Goal: Information Seeking & Learning: Learn about a topic

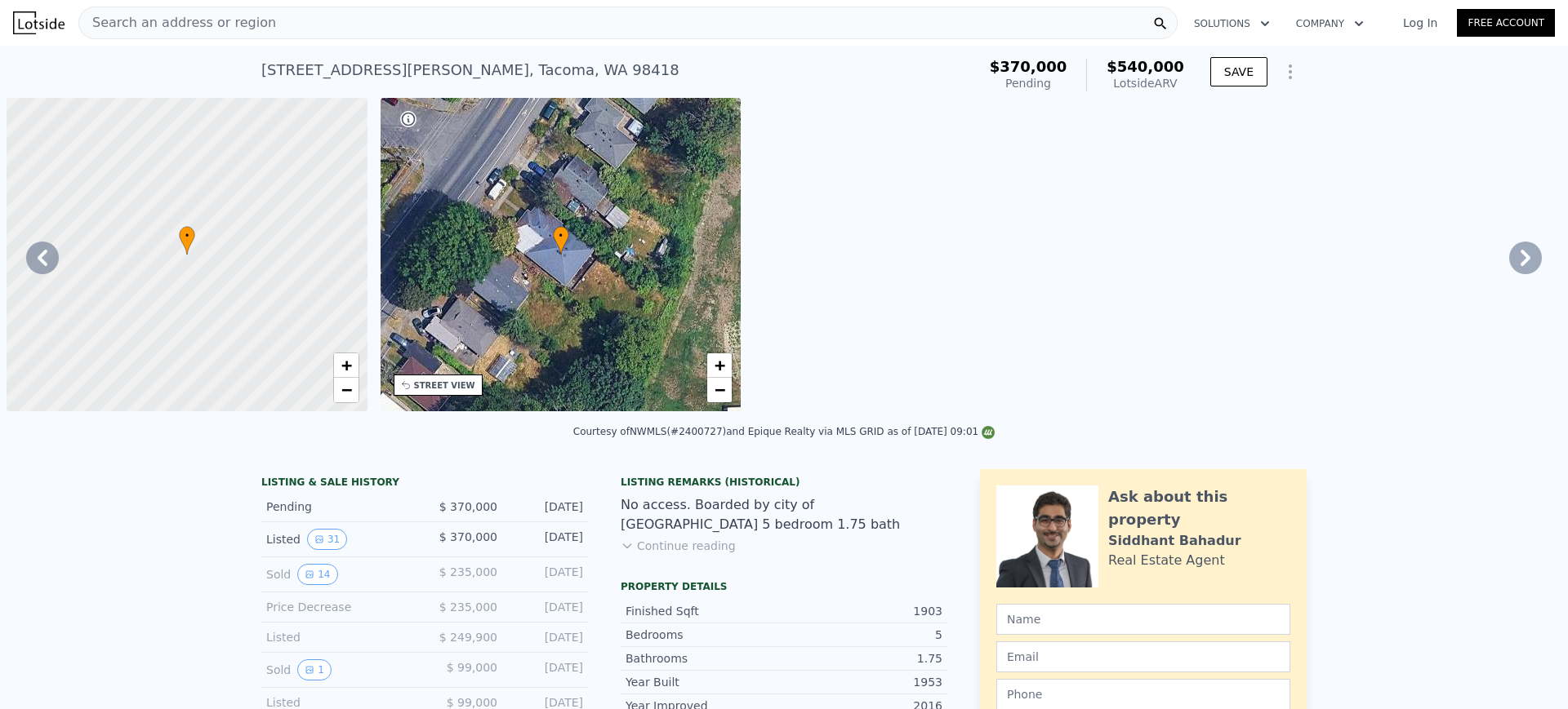
scroll to position [0, 2616]
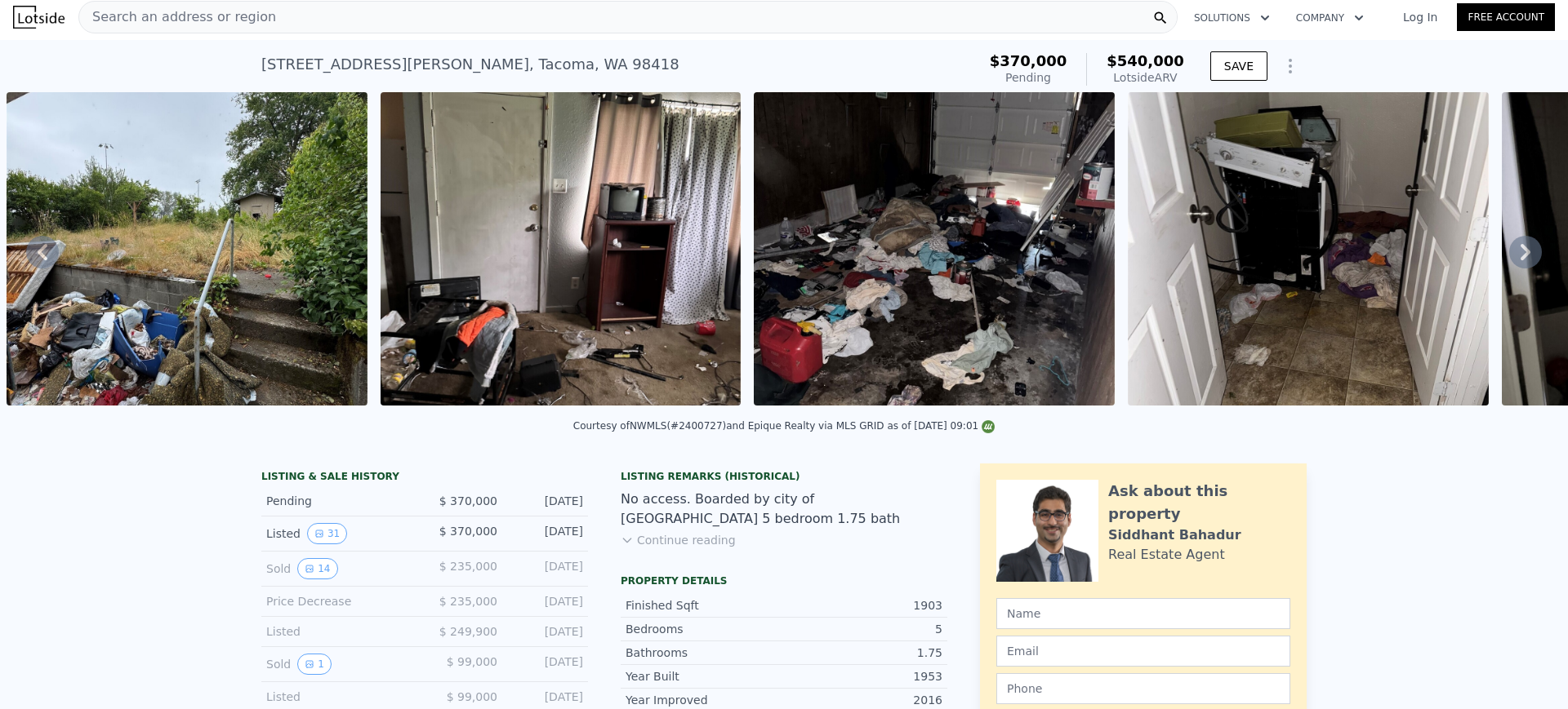
click at [537, 16] on div "Search an address or region" at bounding box center [628, 17] width 1099 height 33
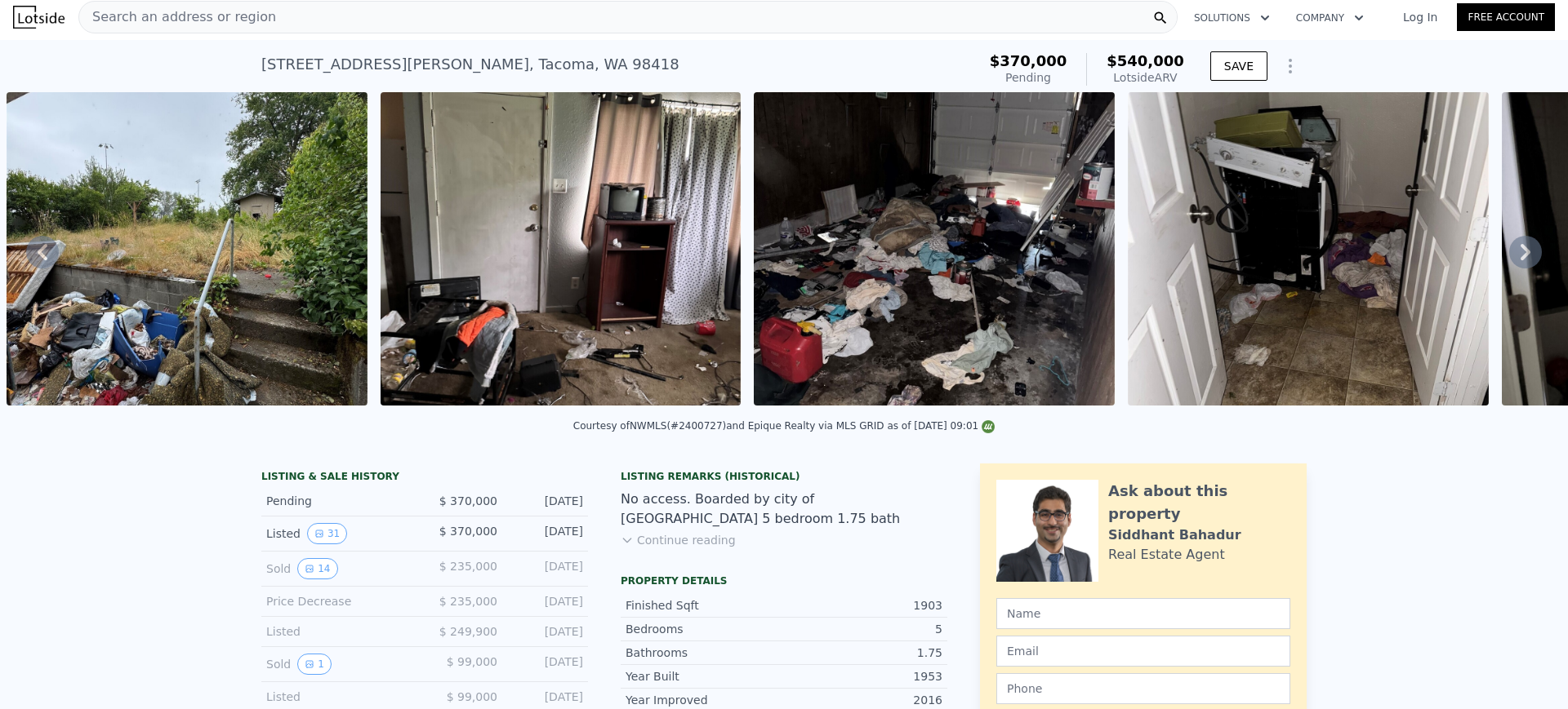
click at [670, 21] on div "Search an address or region" at bounding box center [628, 17] width 1099 height 33
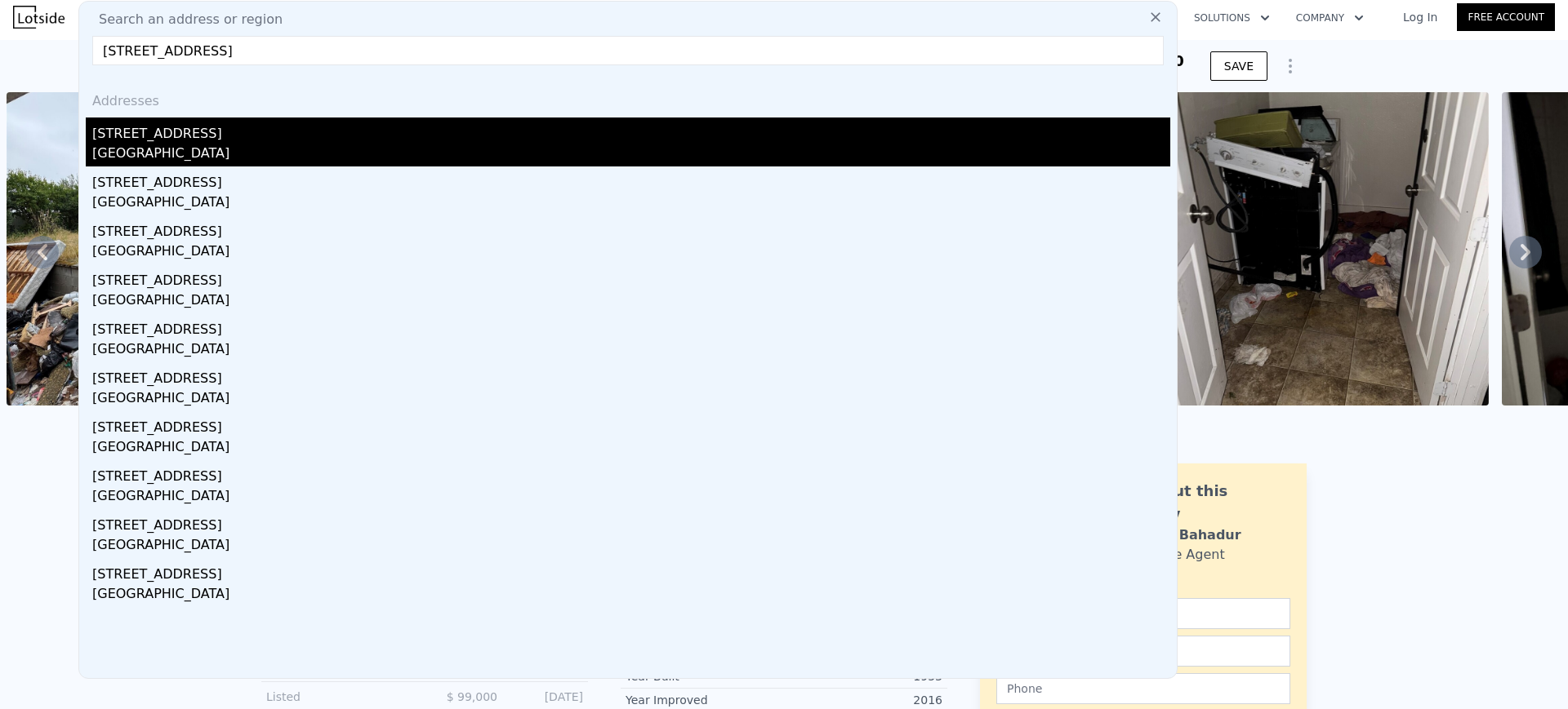
type input "[STREET_ADDRESS]"
click at [569, 129] on div "[STREET_ADDRESS]" at bounding box center [632, 131] width 1078 height 26
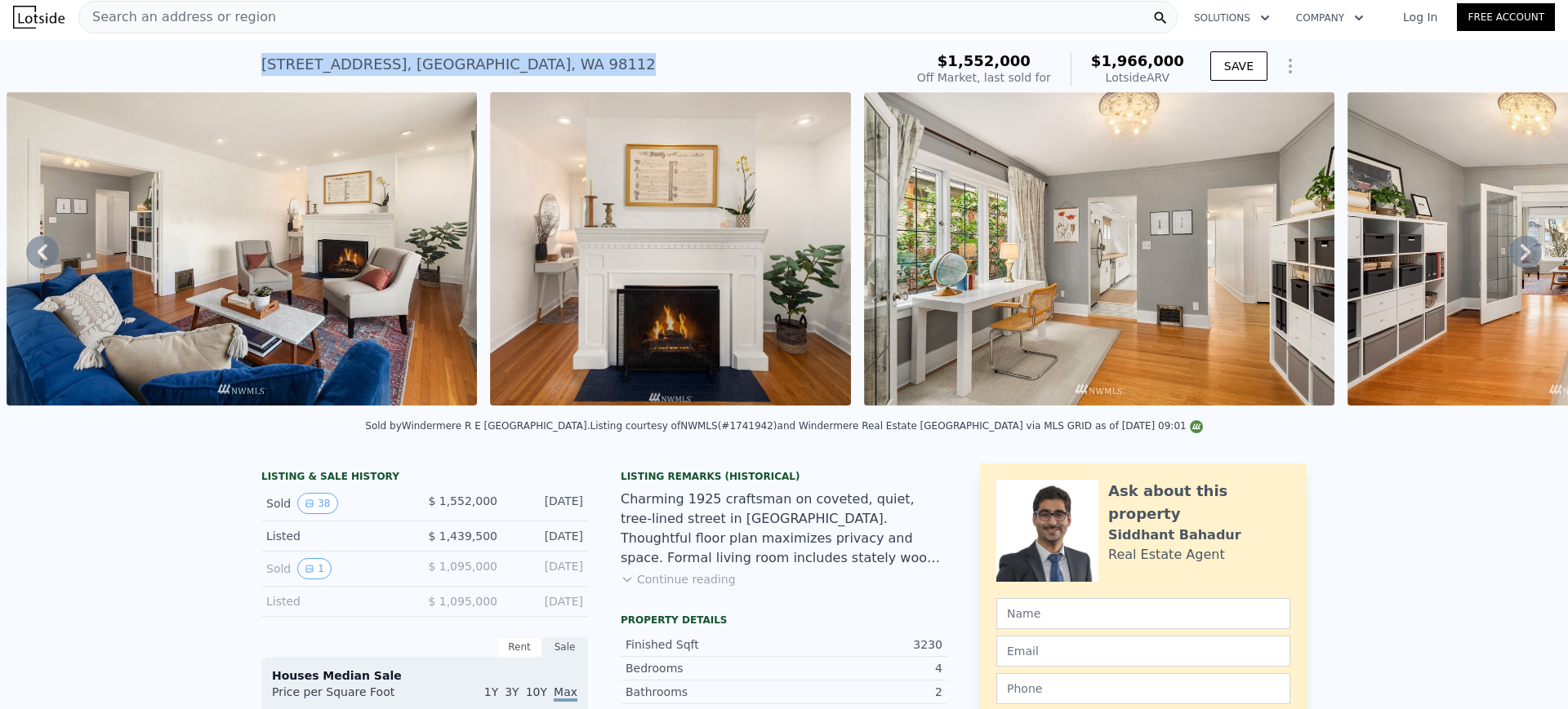
drag, startPoint x: 511, startPoint y: 51, endPoint x: 248, endPoint y: 60, distance: 263.2
click at [248, 60] on div "[STREET_ADDRESS] Sold [DATE] for $1.552m (~ARV $1.966m ) $1,552,000 Off Market,…" at bounding box center [784, 66] width 1568 height 52
copy div "[STREET_ADDRESS]"
click at [512, 15] on div "Search an address or region" at bounding box center [628, 17] width 1099 height 33
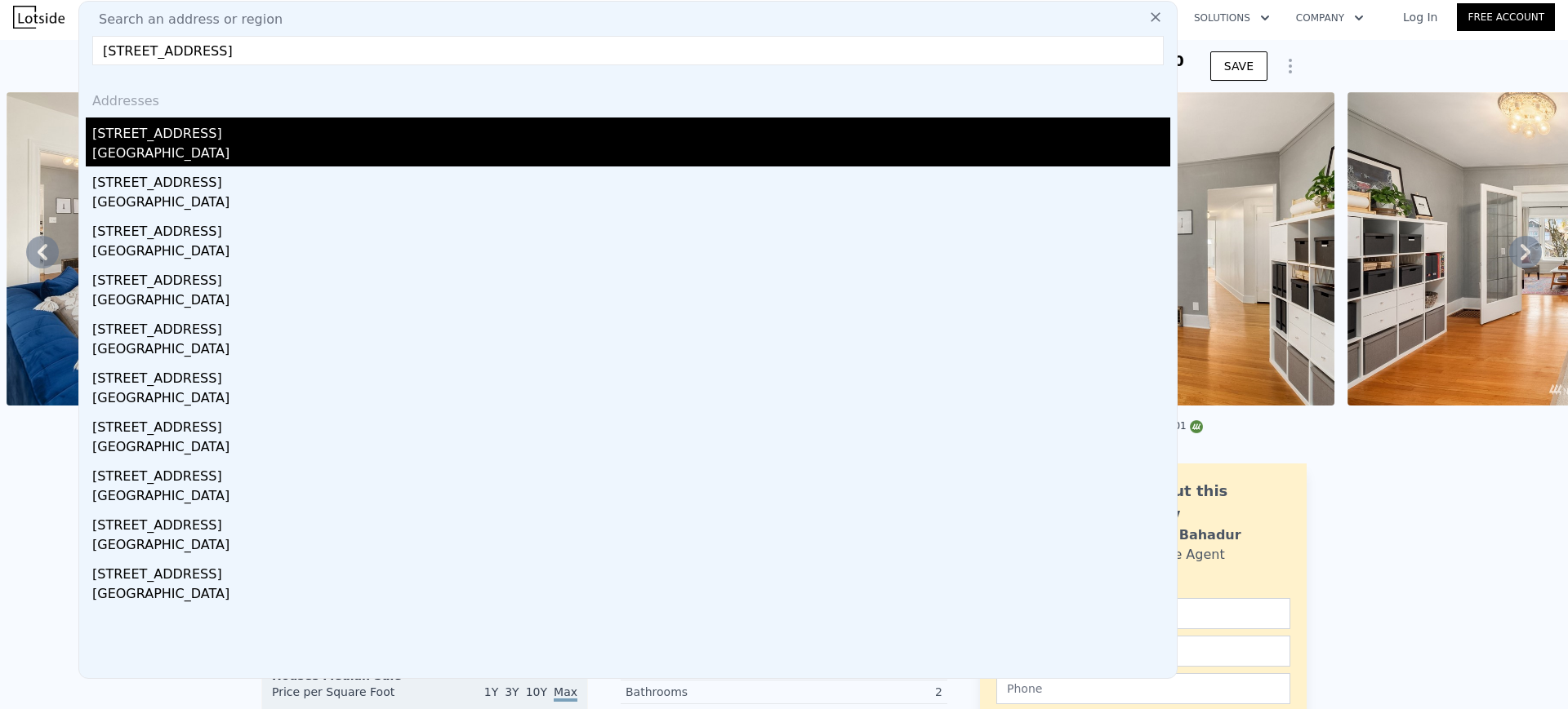
type input "[STREET_ADDRESS]"
click at [396, 147] on div "[GEOGRAPHIC_DATA]" at bounding box center [632, 155] width 1078 height 23
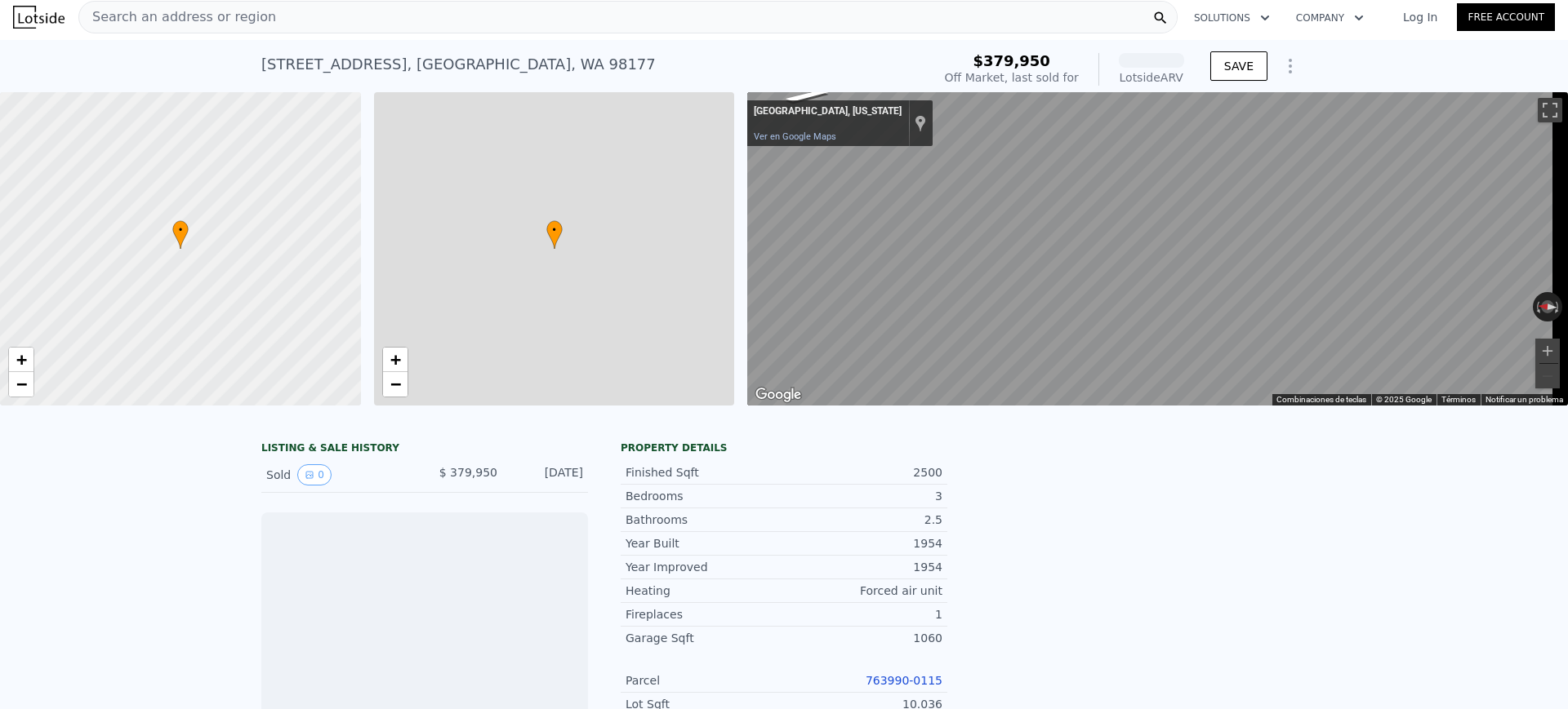
scroll to position [0, 7]
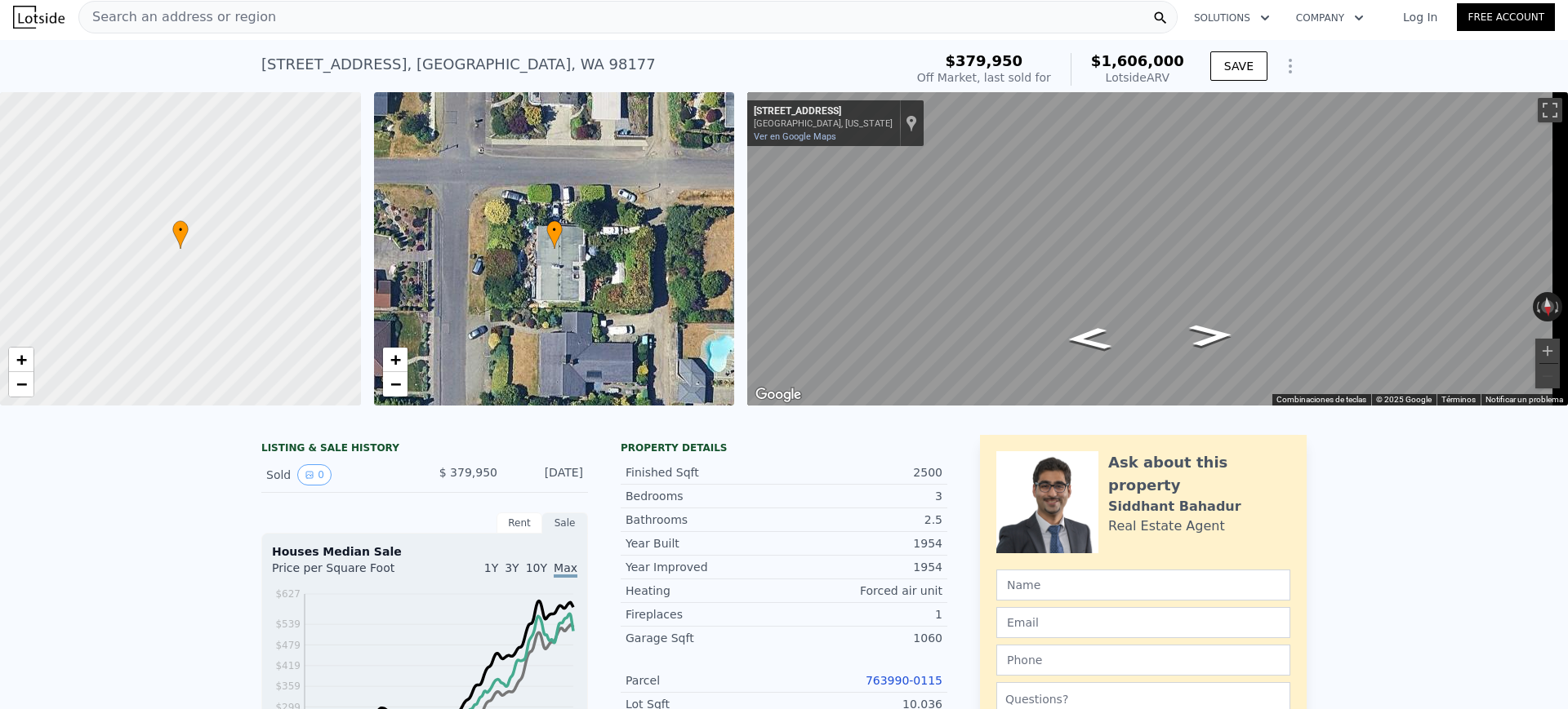
drag, startPoint x: 260, startPoint y: 480, endPoint x: 580, endPoint y: 482, distance: 320.0
click at [580, 482] on div "Sold 0 $ 379,950 [DATE]" at bounding box center [424, 475] width 327 height 35
copy div "Sold 0 $ 379,950 [DATE]"
drag, startPoint x: 1106, startPoint y: 51, endPoint x: 1179, endPoint y: 74, distance: 76.5
click at [1179, 74] on div "$1,606,000 Lotside ARV" at bounding box center [1127, 70] width 114 height 33
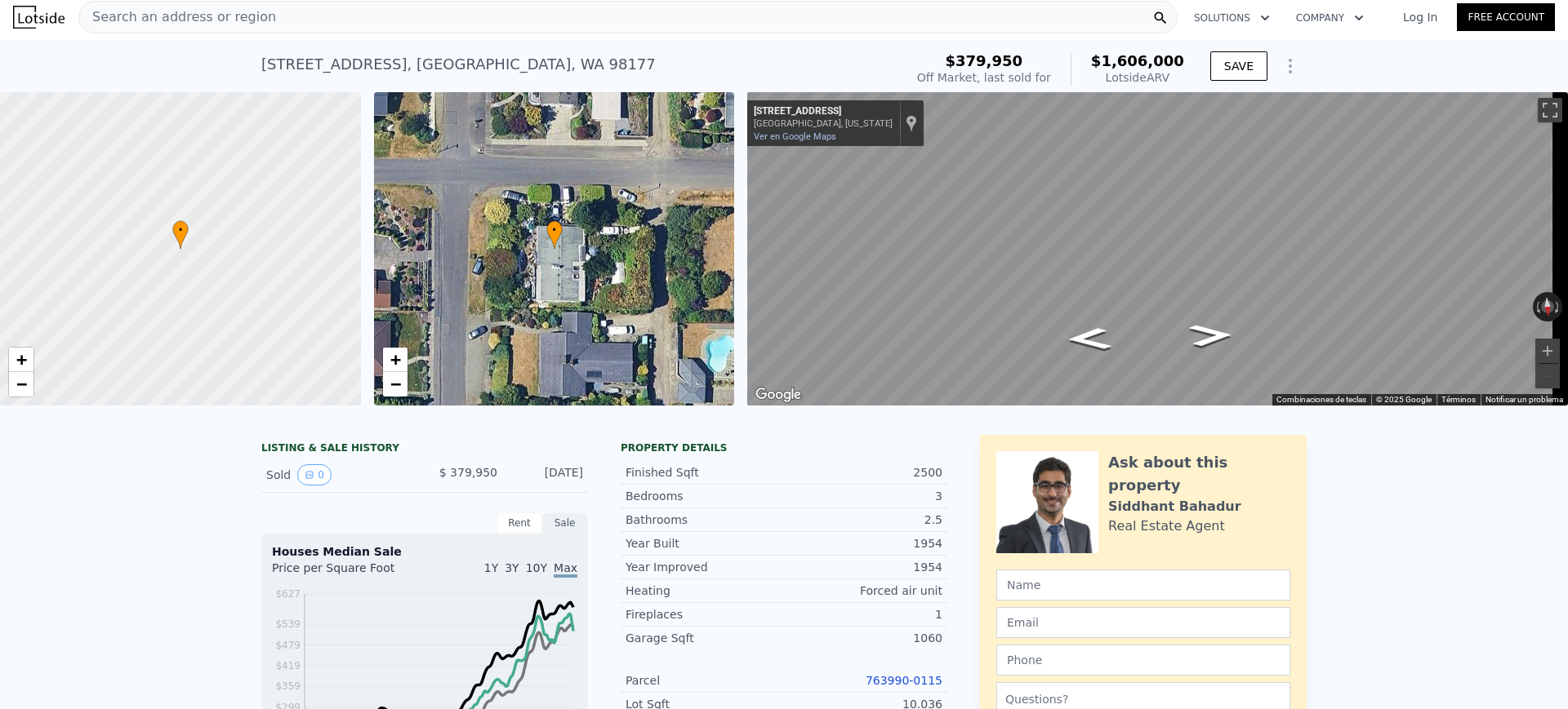
copy div "$1,606,000 Lotside ARV"
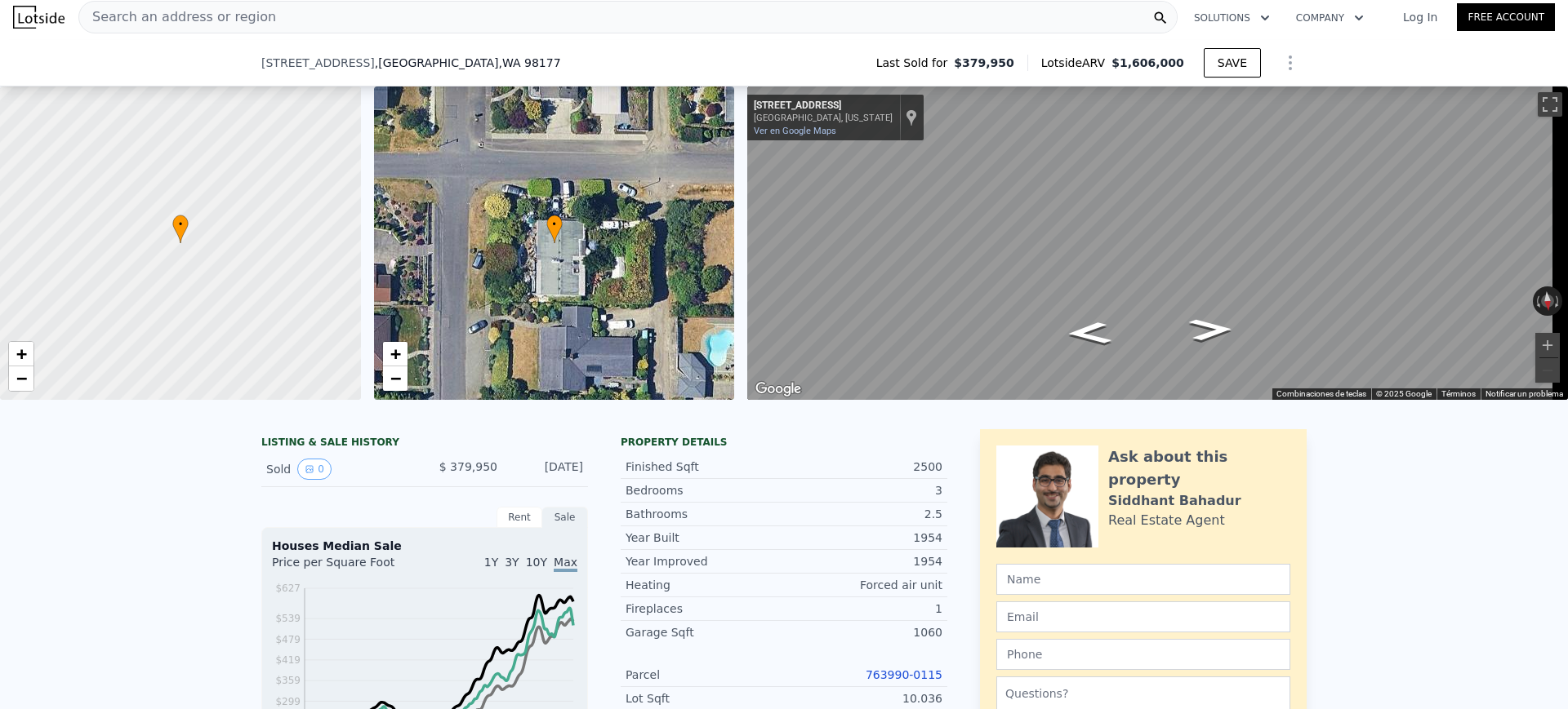
scroll to position [306, 0]
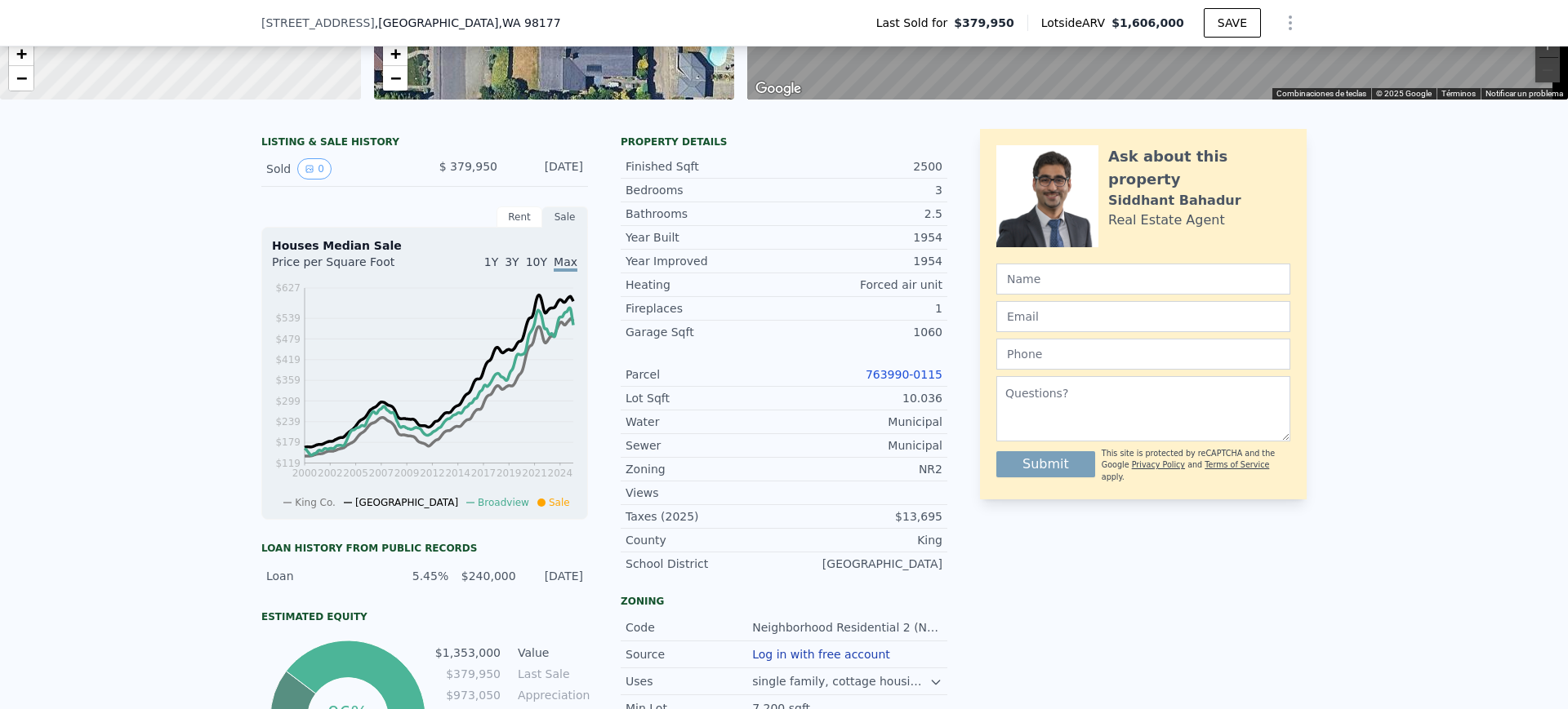
click at [885, 382] on link "763990-0115" at bounding box center [904, 375] width 77 height 13
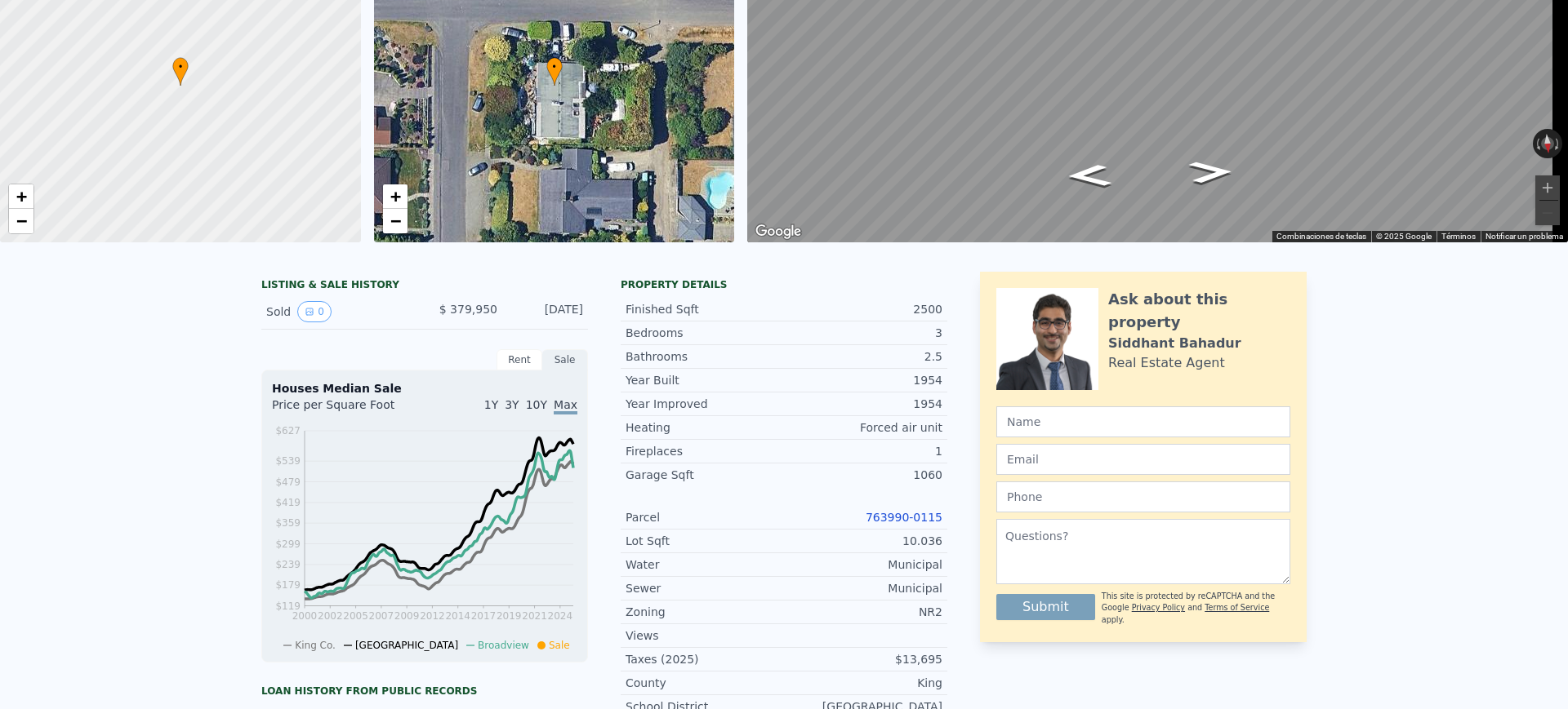
scroll to position [6, 0]
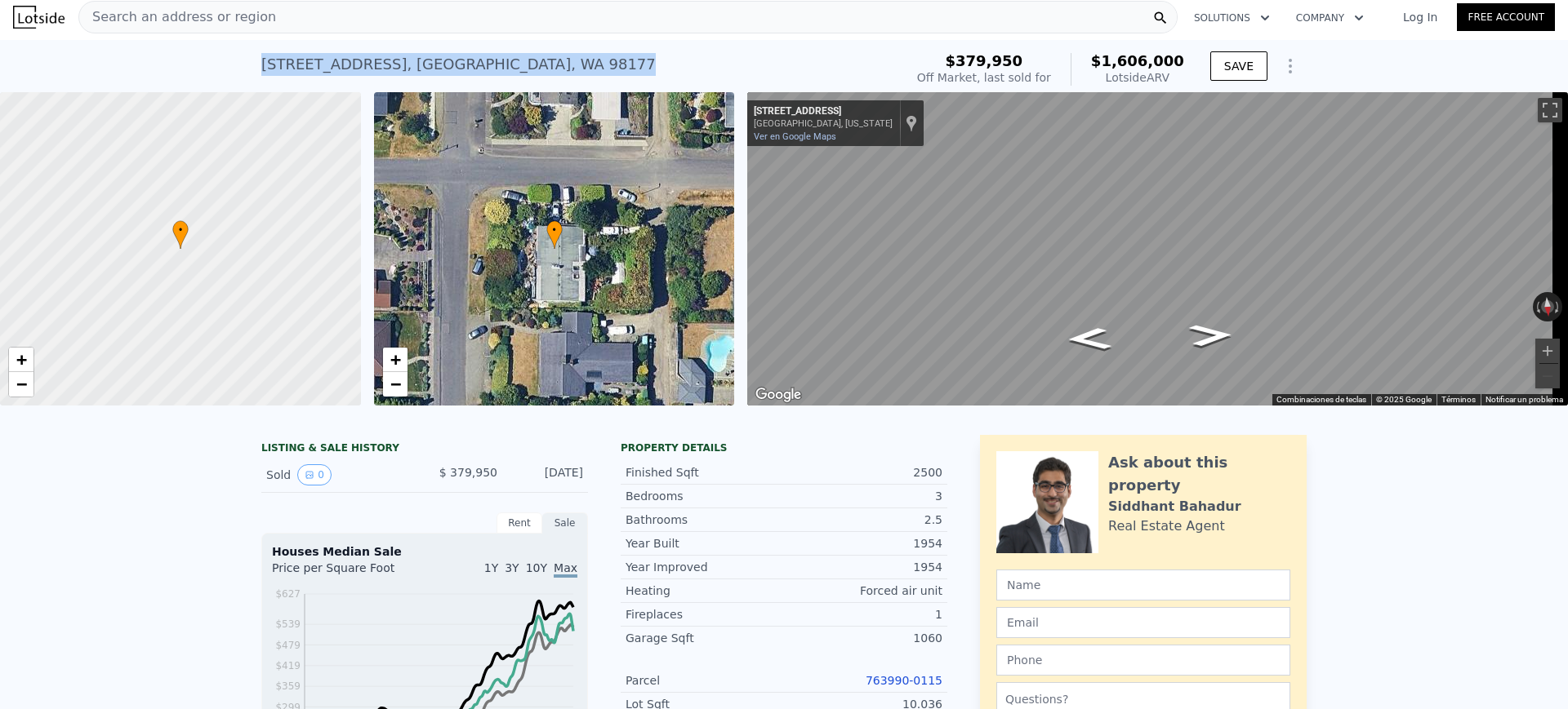
drag, startPoint x: 519, startPoint y: 76, endPoint x: 252, endPoint y: 66, distance: 267.2
click at [252, 65] on div "[STREET_ADDRESS] Sold [DATE] for $379,950 (~ARV $1.606m ) $379,950 Off Market, …" at bounding box center [784, 66] width 1568 height 52
copy div "[STREET_ADDRESS]"
click at [486, 20] on div "Search an address or region" at bounding box center [628, 17] width 1099 height 33
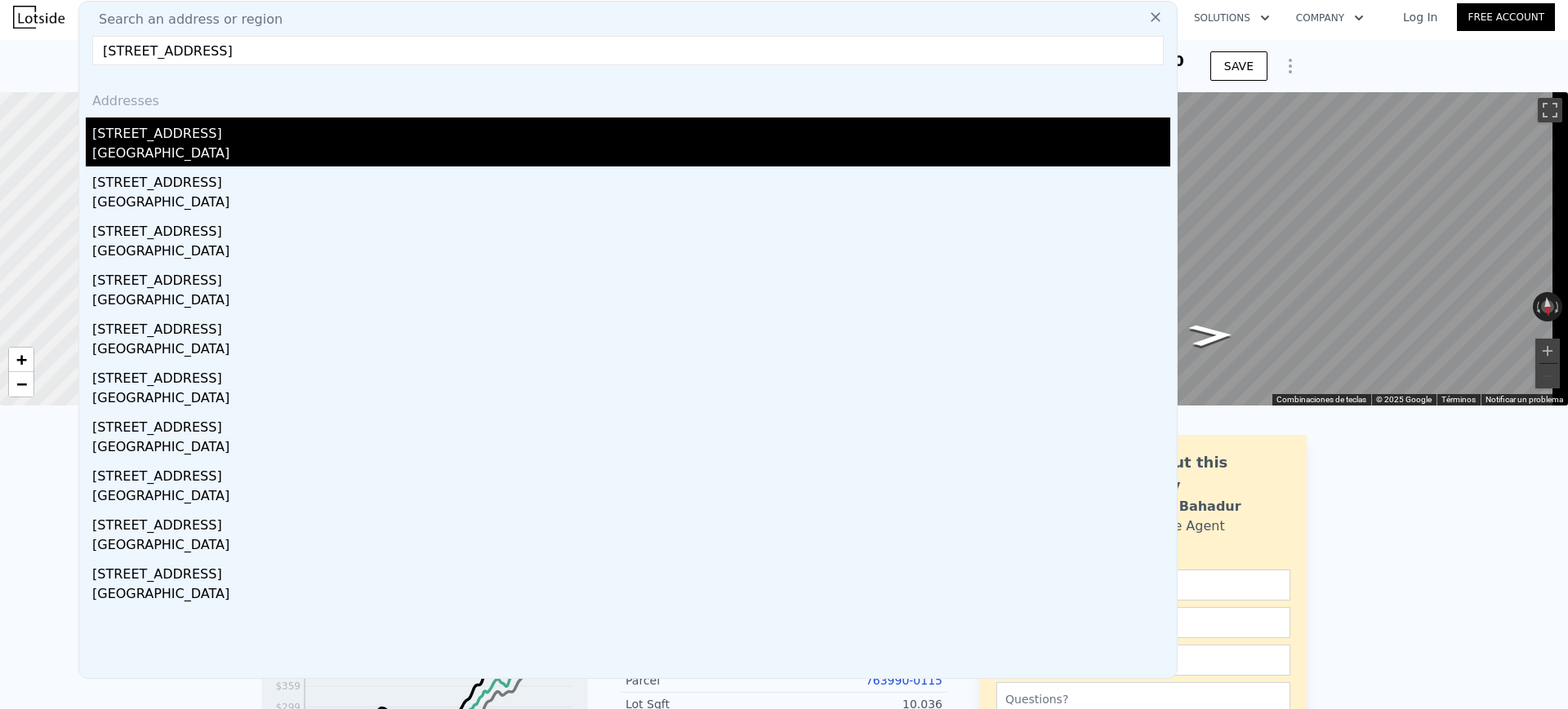
type input "[STREET_ADDRESS]"
click at [446, 133] on div "[STREET_ADDRESS]" at bounding box center [632, 131] width 1078 height 26
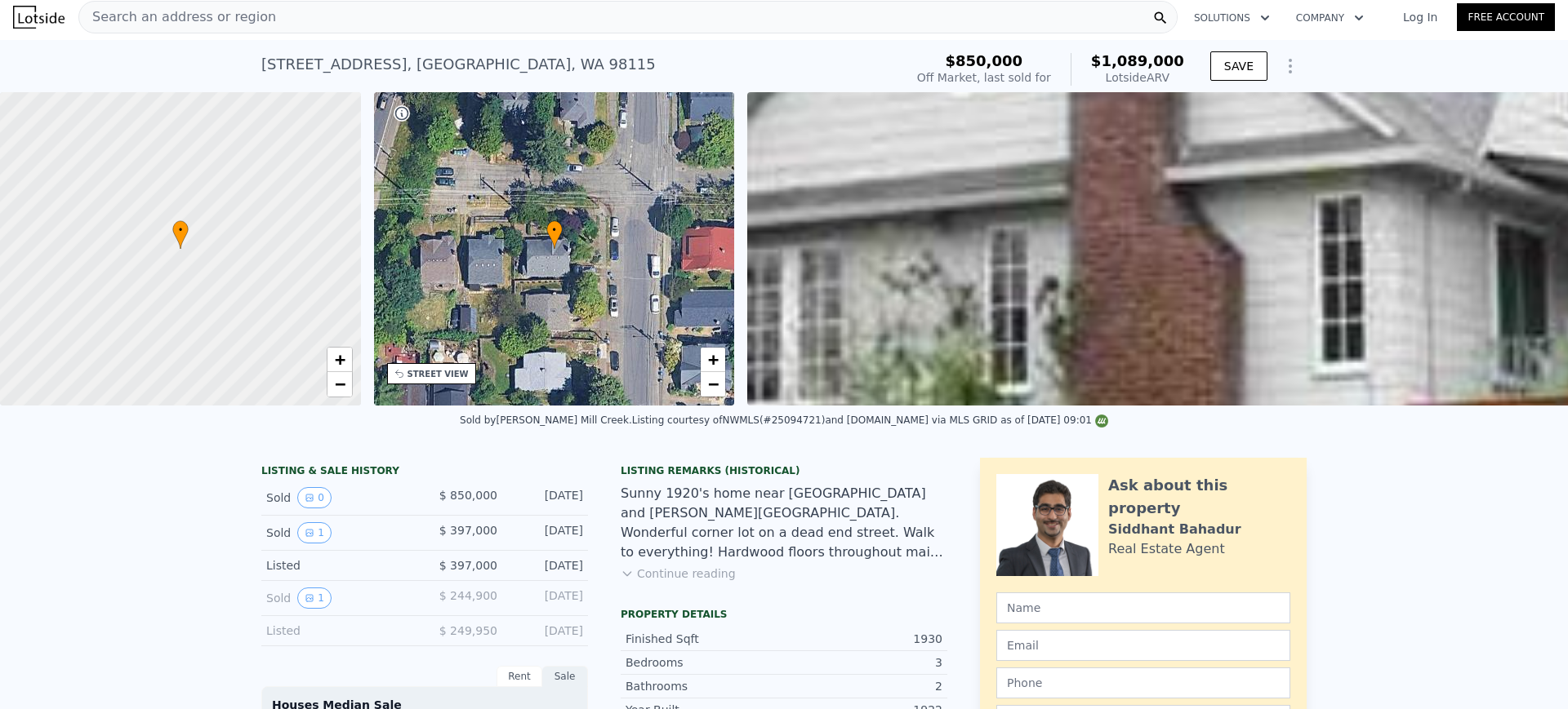
drag, startPoint x: 245, startPoint y: 481, endPoint x: 575, endPoint y: 547, distance: 336.5
copy div "LISTING & SALE HISTORY Sold 0 $ 850,000 [DATE] Sold 1 $ 397,000 [DATE]"
drag, startPoint x: 1109, startPoint y: 57, endPoint x: 1165, endPoint y: 79, distance: 60.2
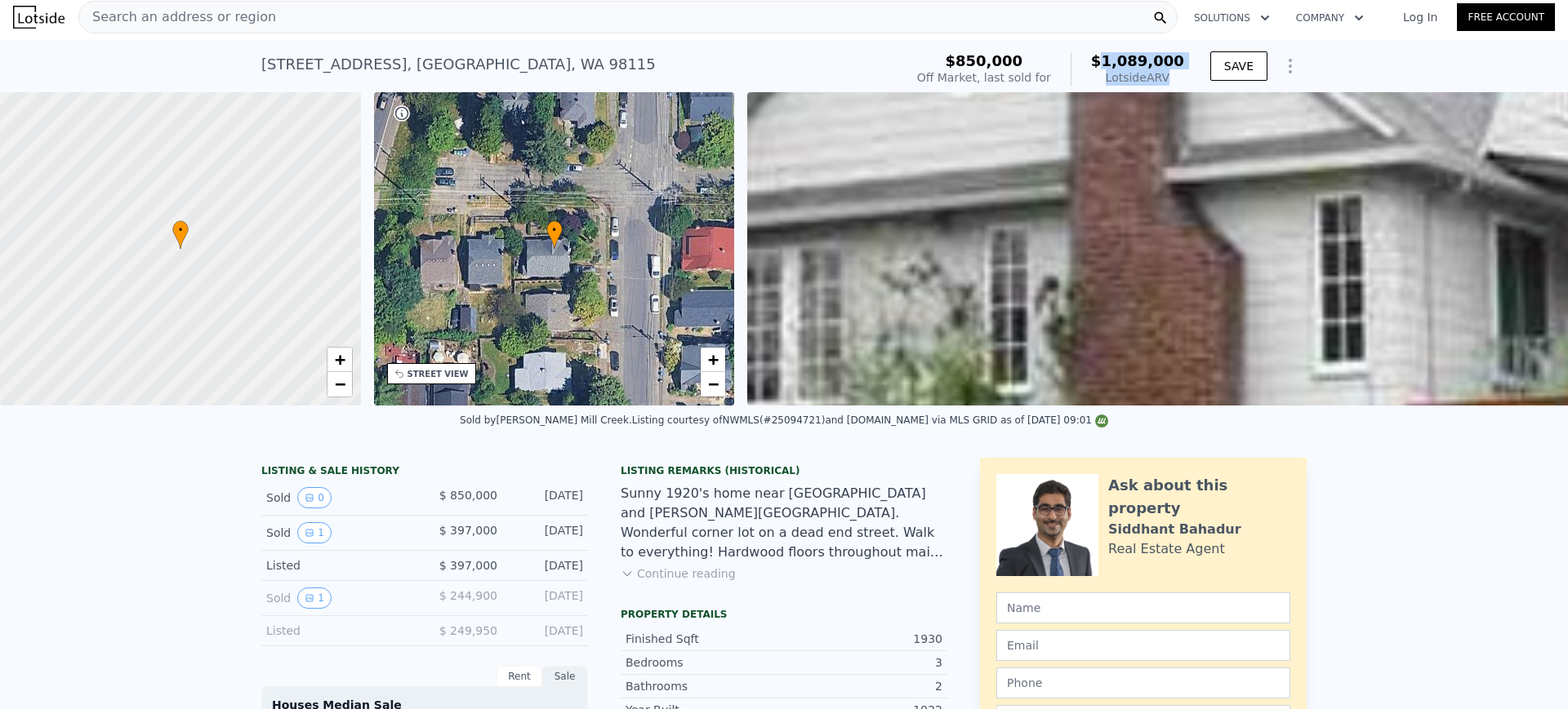
click at [1165, 79] on div "$1,089,000 Lotside ARV" at bounding box center [1127, 70] width 114 height 33
click at [1171, 78] on div "Lotside ARV" at bounding box center [1138, 78] width 93 height 16
click at [1113, 59] on span "$1,089,000" at bounding box center [1138, 61] width 93 height 17
drag, startPoint x: 1104, startPoint y: 56, endPoint x: 1183, endPoint y: 76, distance: 81.5
click at [1183, 76] on div "$850,000 Off Market, last sold for $1,089,000 Lotside ARV" at bounding box center [1051, 70] width 280 height 46
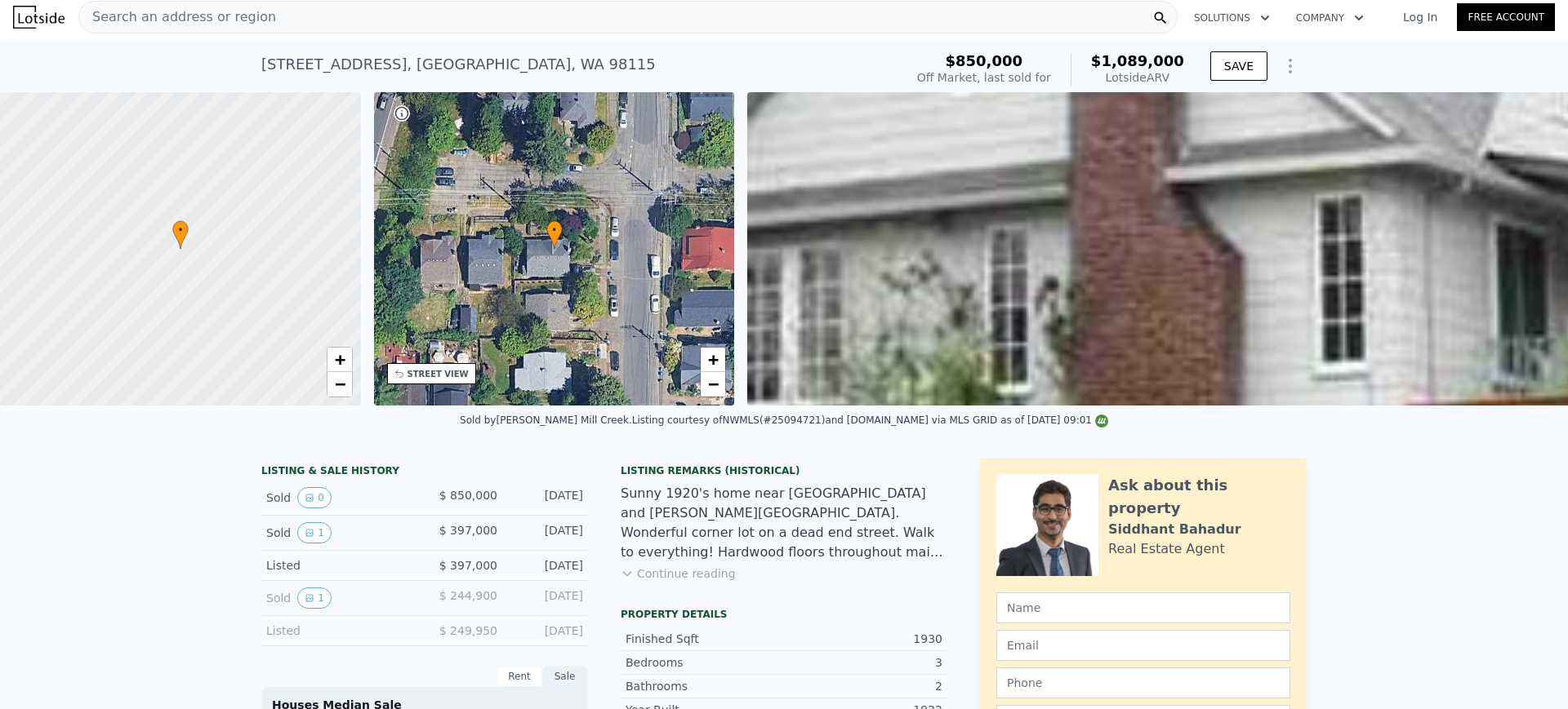
copy div "$1,089,000 Lotside ARV"
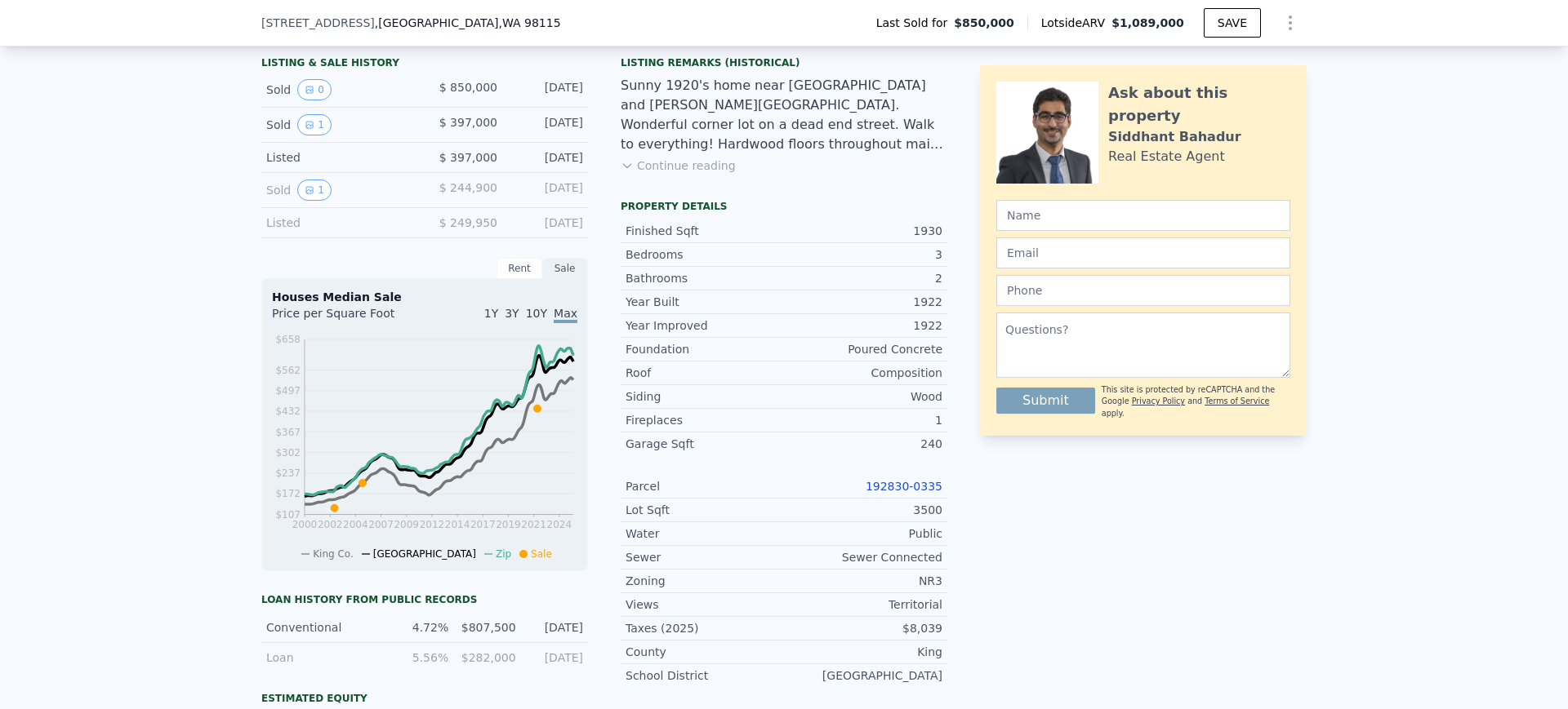
scroll to position [510, 0]
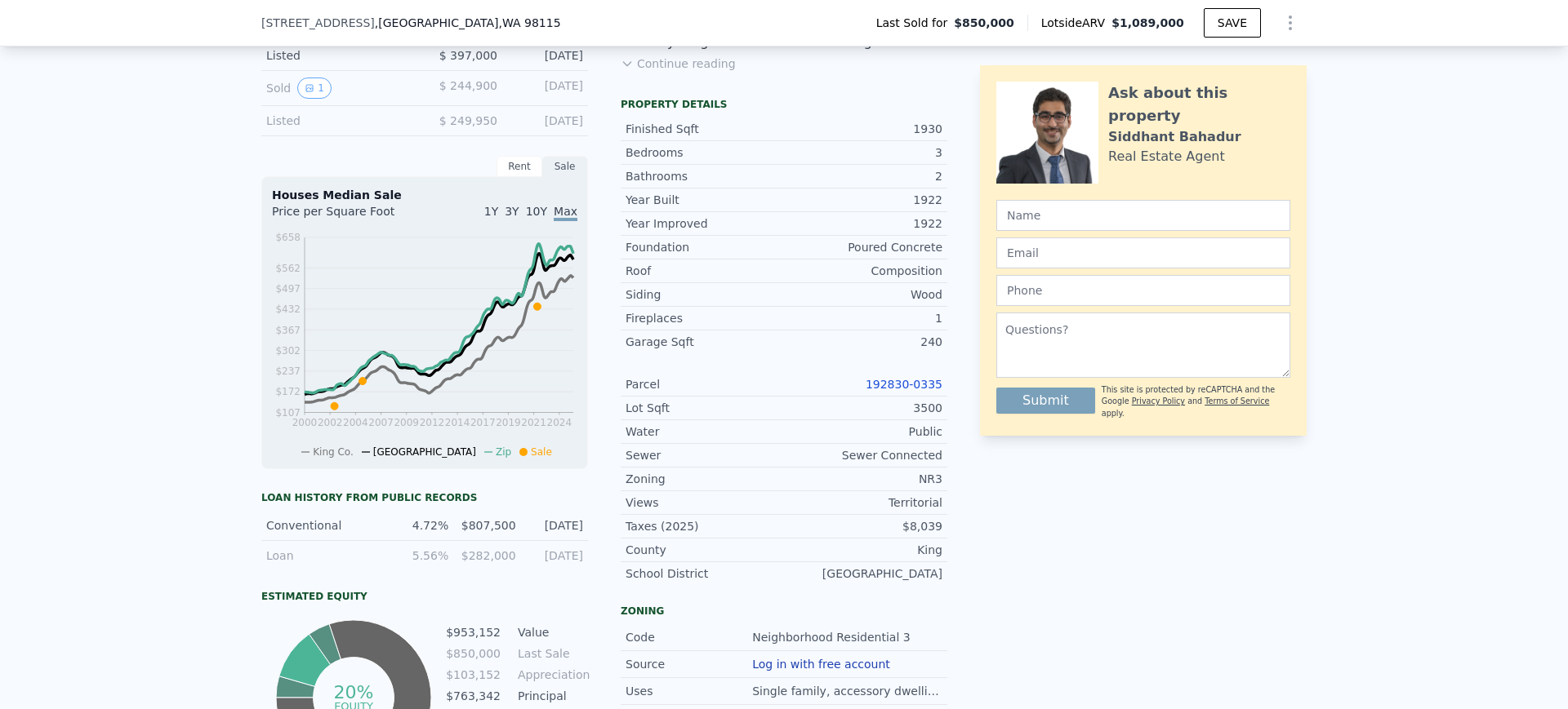
click at [923, 391] on link "192830-0335" at bounding box center [904, 385] width 77 height 13
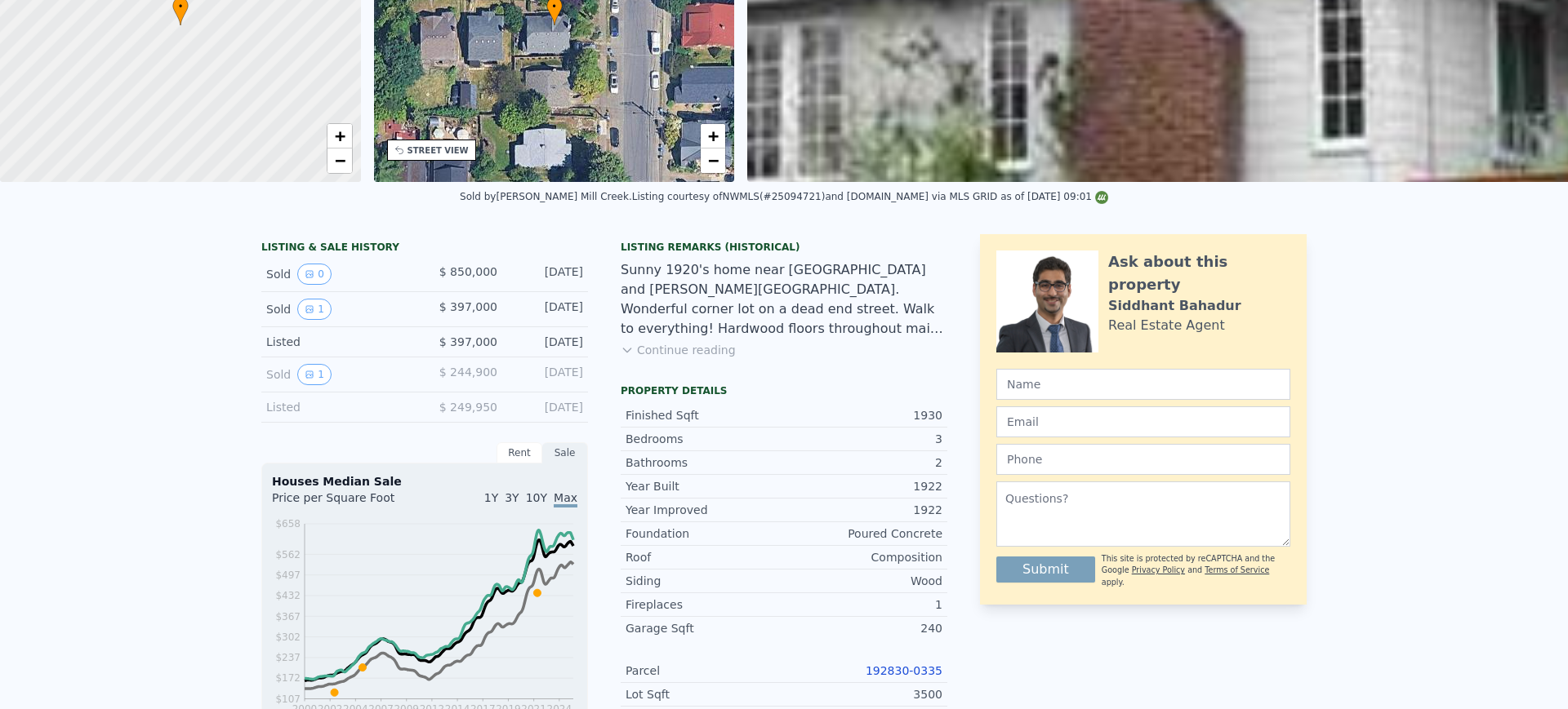
scroll to position [0, 0]
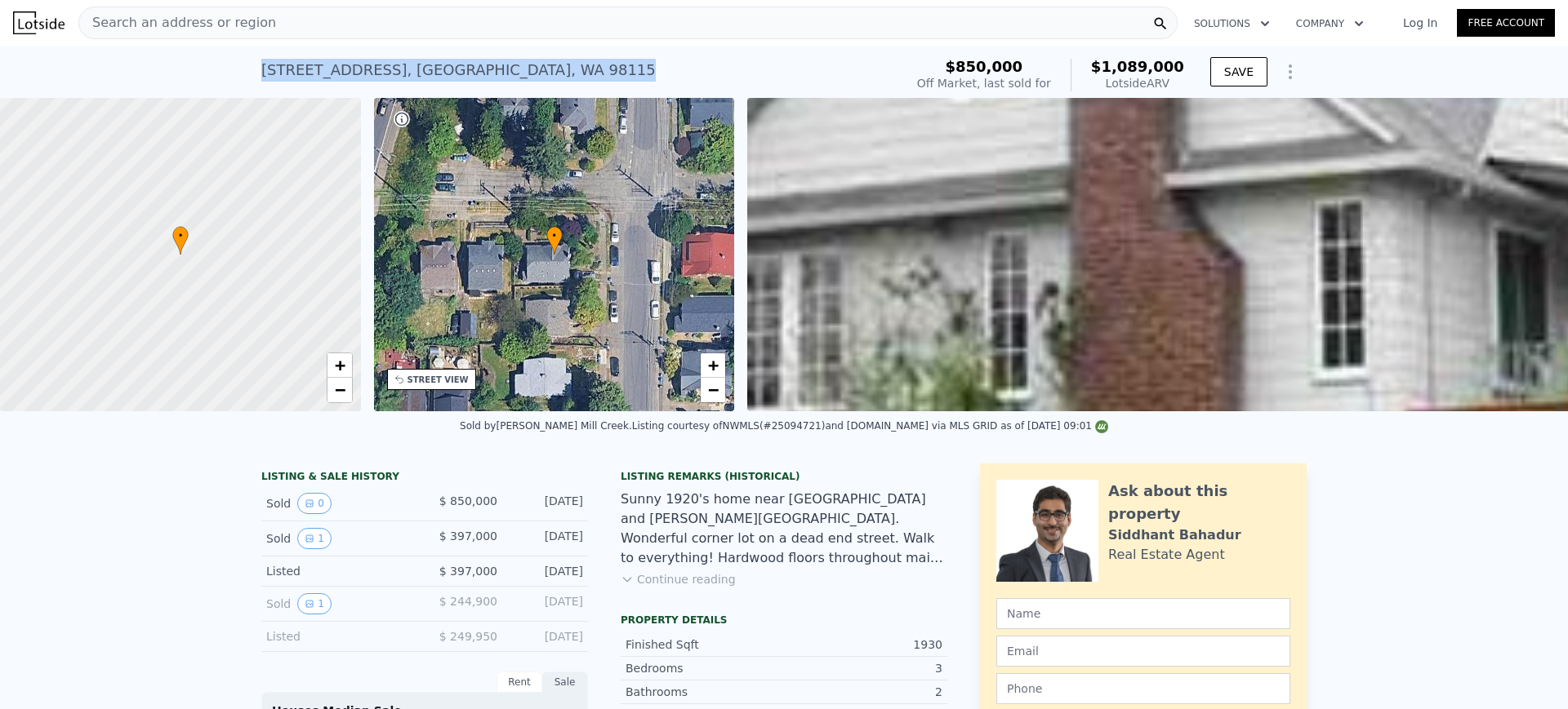
drag, startPoint x: 506, startPoint y: 68, endPoint x: 248, endPoint y: 79, distance: 258.2
click at [248, 79] on div "[STREET_ADDRESS] Sold [DATE] for $850k (~ARV $1.089m ) $850,000 Off Market, las…" at bounding box center [784, 72] width 1568 height 52
copy div "[STREET_ADDRESS]"
click at [343, 26] on div "Search an address or region" at bounding box center [628, 23] width 1099 height 33
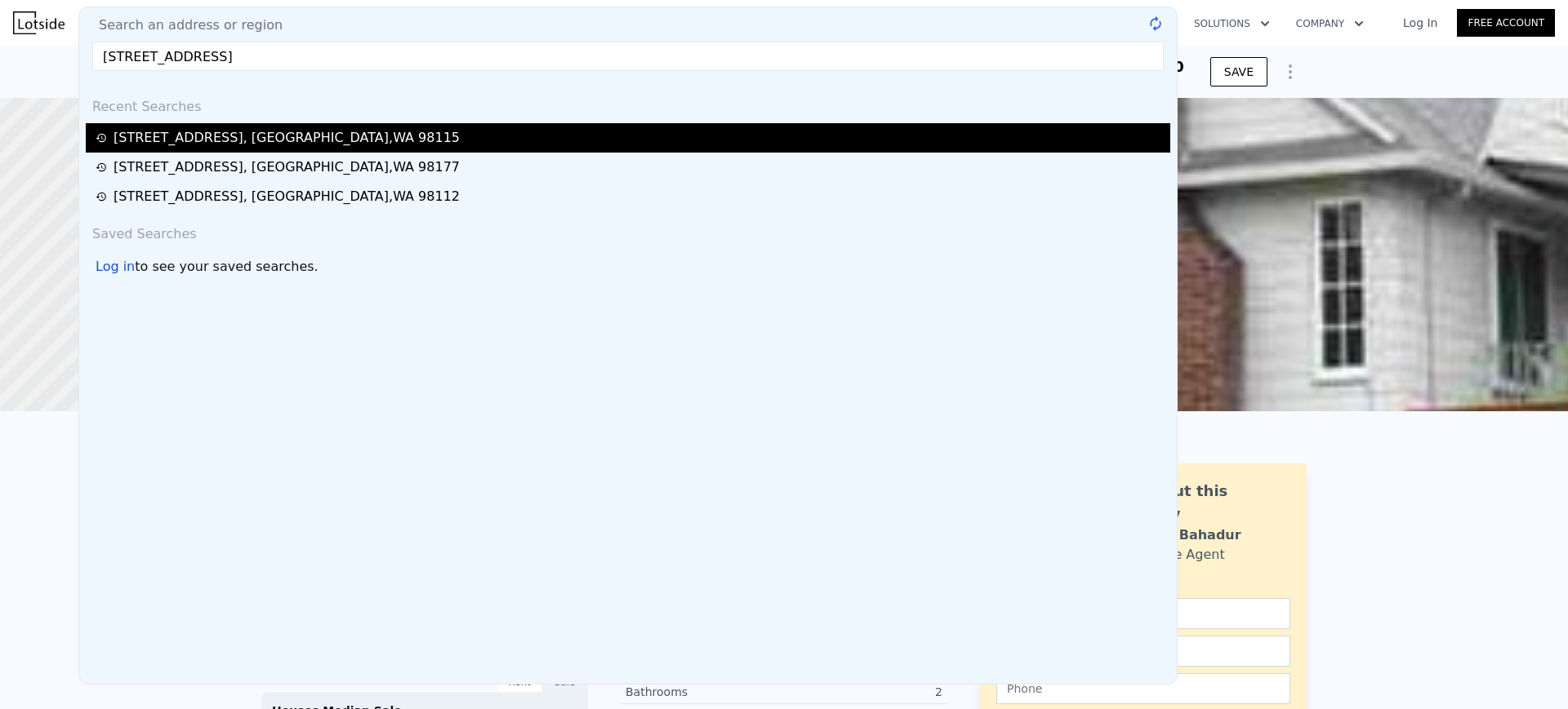
type input "[STREET_ADDRESS]"
click at [308, 124] on div "[STREET_ADDRESS]" at bounding box center [628, 138] width 1085 height 29
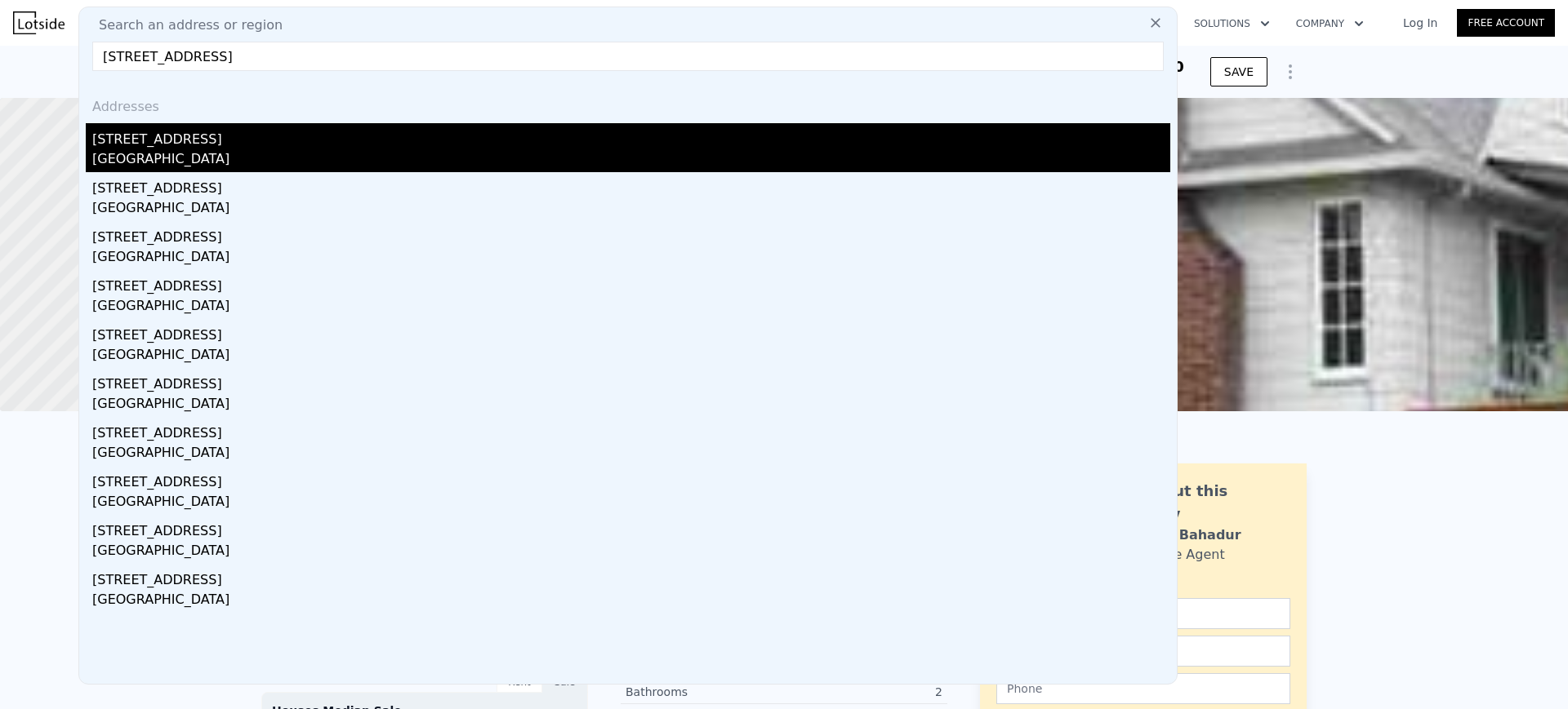
click at [294, 147] on div "[STREET_ADDRESS]" at bounding box center [632, 137] width 1078 height 26
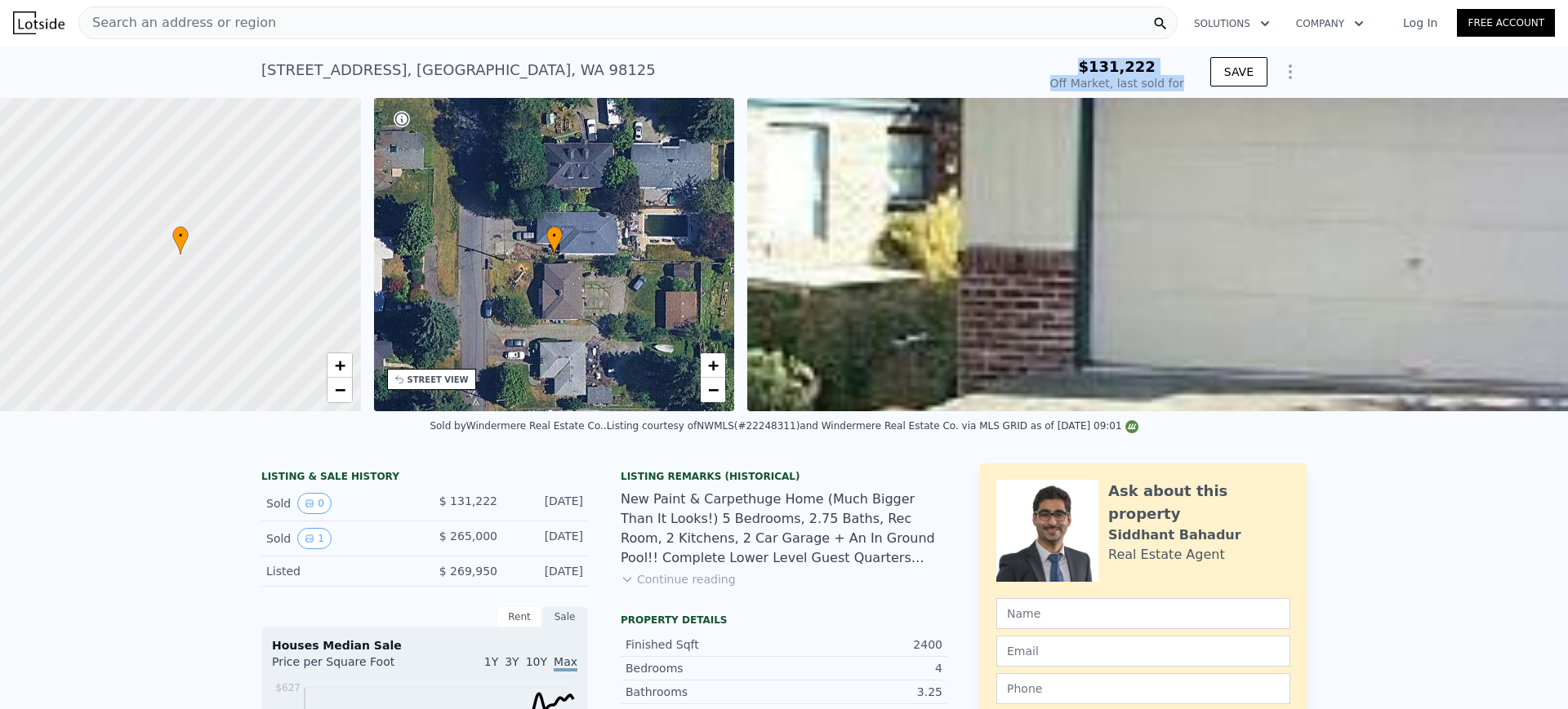
drag, startPoint x: 1076, startPoint y: 70, endPoint x: 1192, endPoint y: 92, distance: 118.1
click at [1192, 92] on div "$131,222 Off Market, last sold for SAVE" at bounding box center [1175, 75] width 263 height 46
copy div "$131,222 Off Market, last sold for"
type input "$ 1,192,000"
type input "$ 816,733"
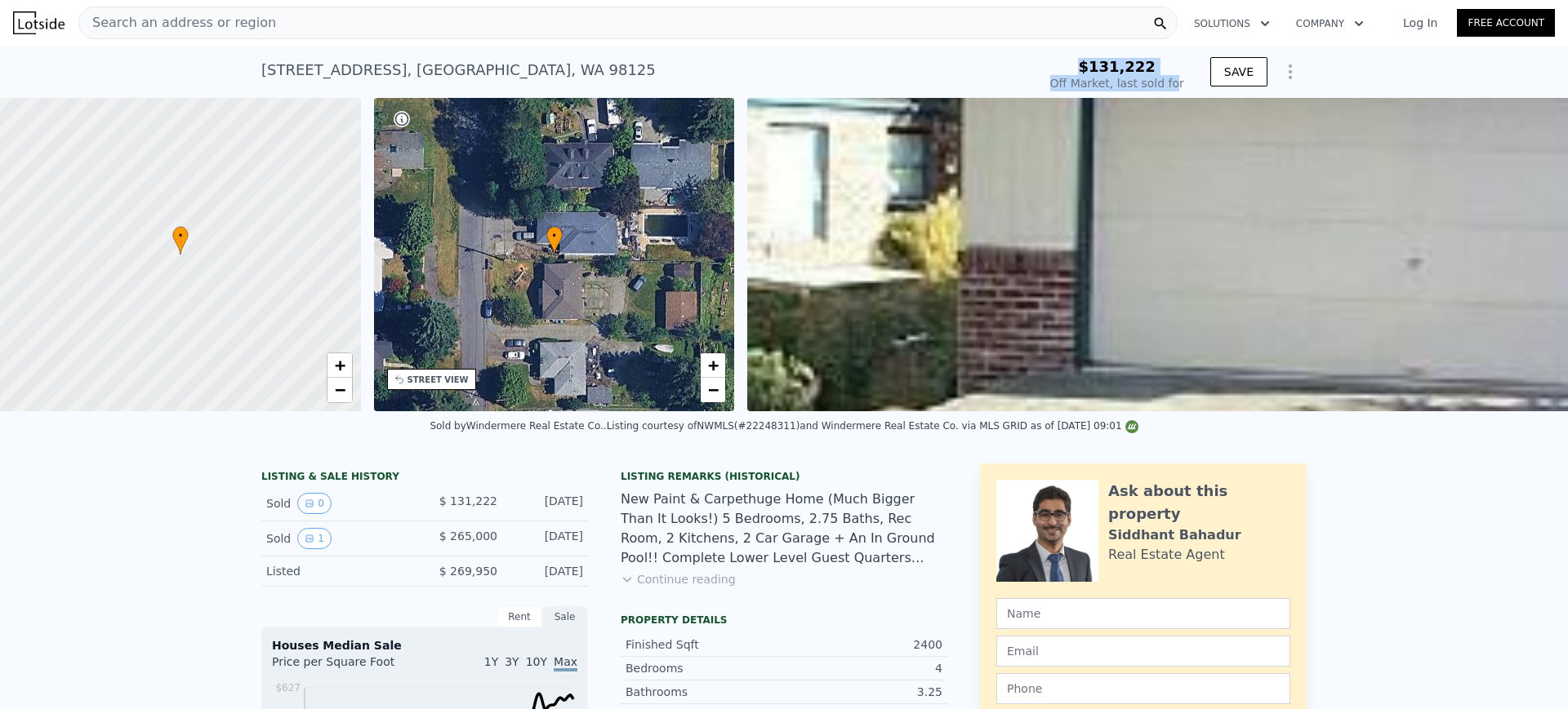
drag, startPoint x: 1083, startPoint y: 59, endPoint x: 1183, endPoint y: 88, distance: 104.1
click at [1183, 88] on div "$131,222 Off Market, last sold for" at bounding box center [1117, 75] width 147 height 46
copy div "$131,222 Off Market, last sold for"
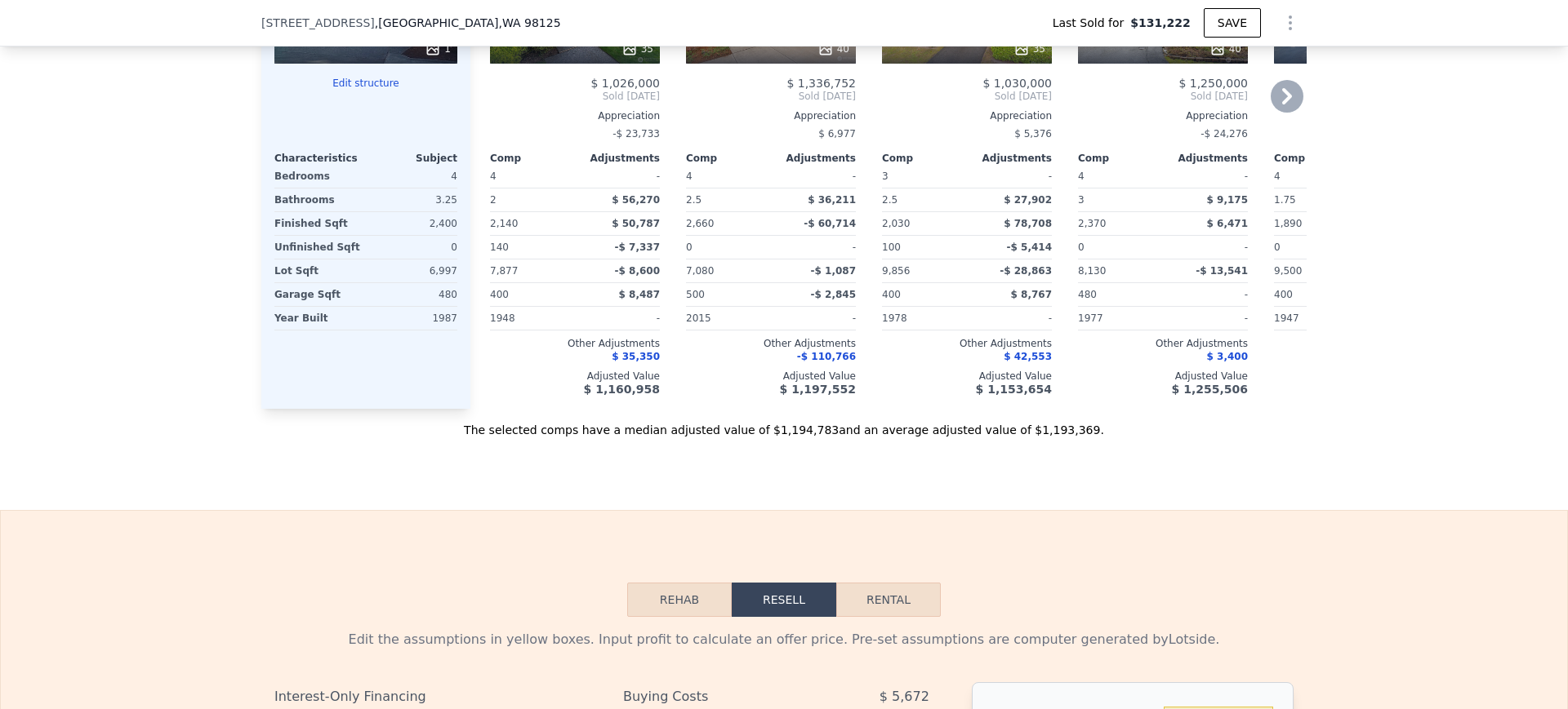
scroll to position [2647, 0]
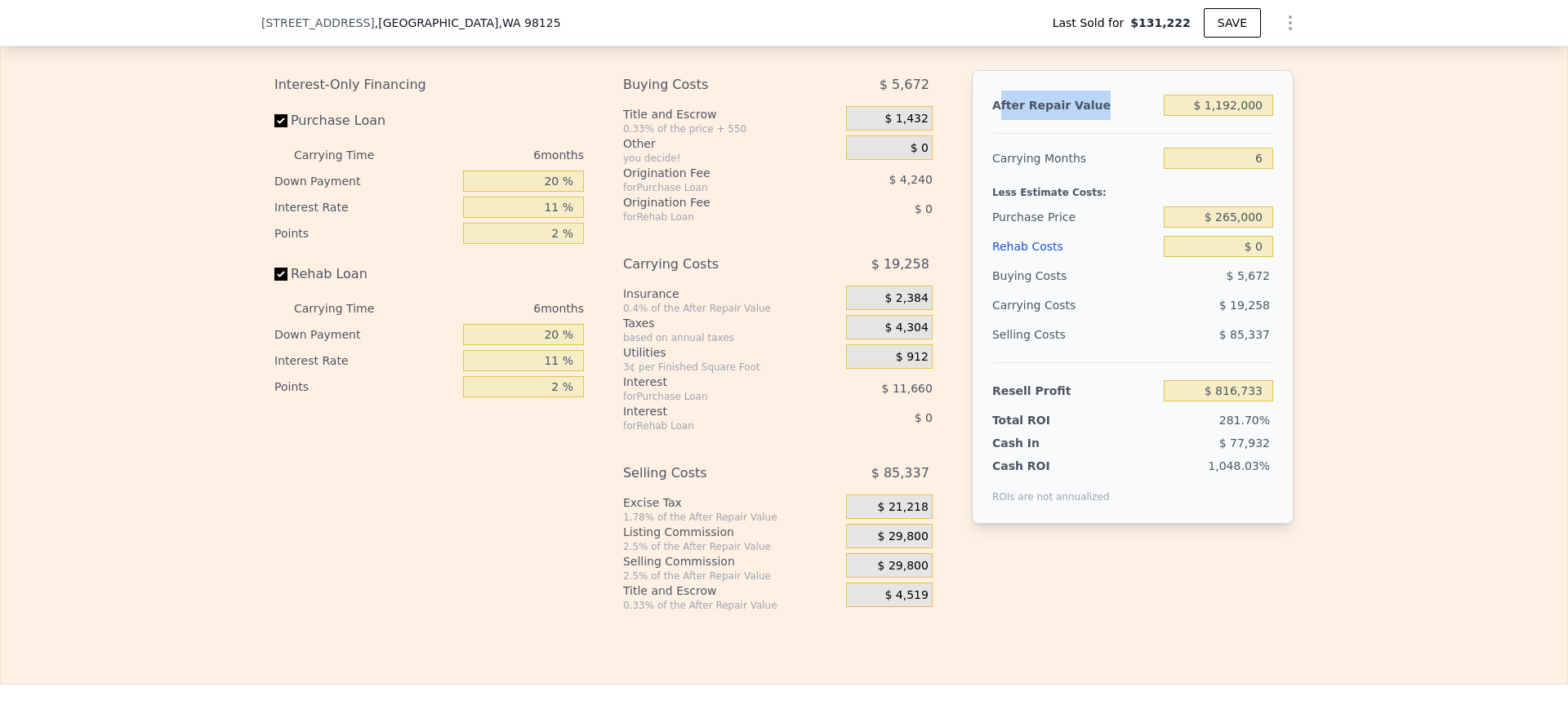
drag, startPoint x: 990, startPoint y: 126, endPoint x: 1314, endPoint y: 124, distance: 324.0
click at [1314, 124] on div "Edit the assumptions in yellow boxes. Input profit to calculate an offer price.…" at bounding box center [784, 309] width 1566 height 607
click at [999, 120] on div "After Repair Value" at bounding box center [1074, 106] width 165 height 29
drag, startPoint x: 977, startPoint y: 134, endPoint x: 1303, endPoint y: 136, distance: 326.0
click at [1303, 136] on div "Edit the assumptions in yellow boxes. Input profit to calculate an offer price.…" at bounding box center [784, 309] width 1566 height 607
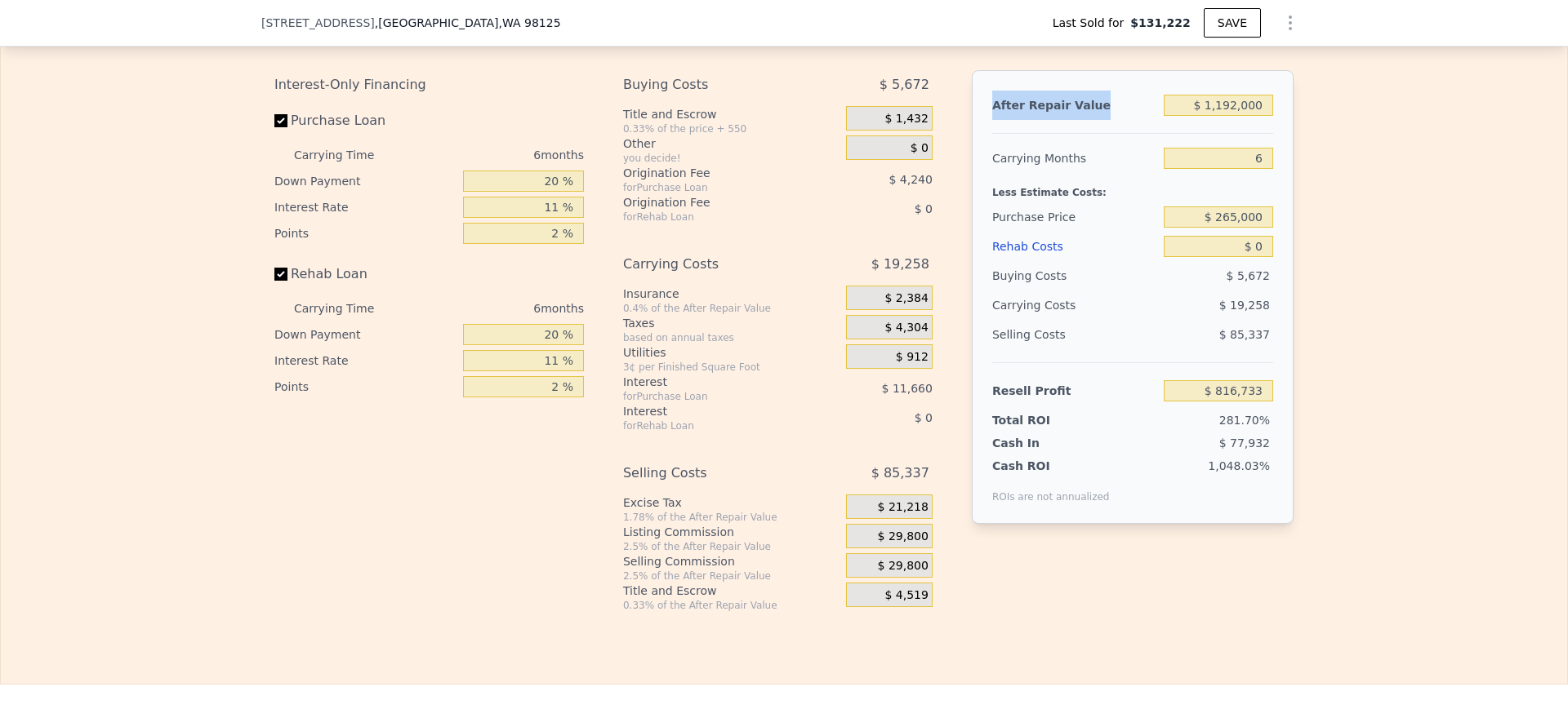
click at [1253, 120] on div "$ 1,192,000" at bounding box center [1219, 106] width 110 height 29
click at [1238, 116] on input "$ 1,192,000" at bounding box center [1219, 106] width 110 height 21
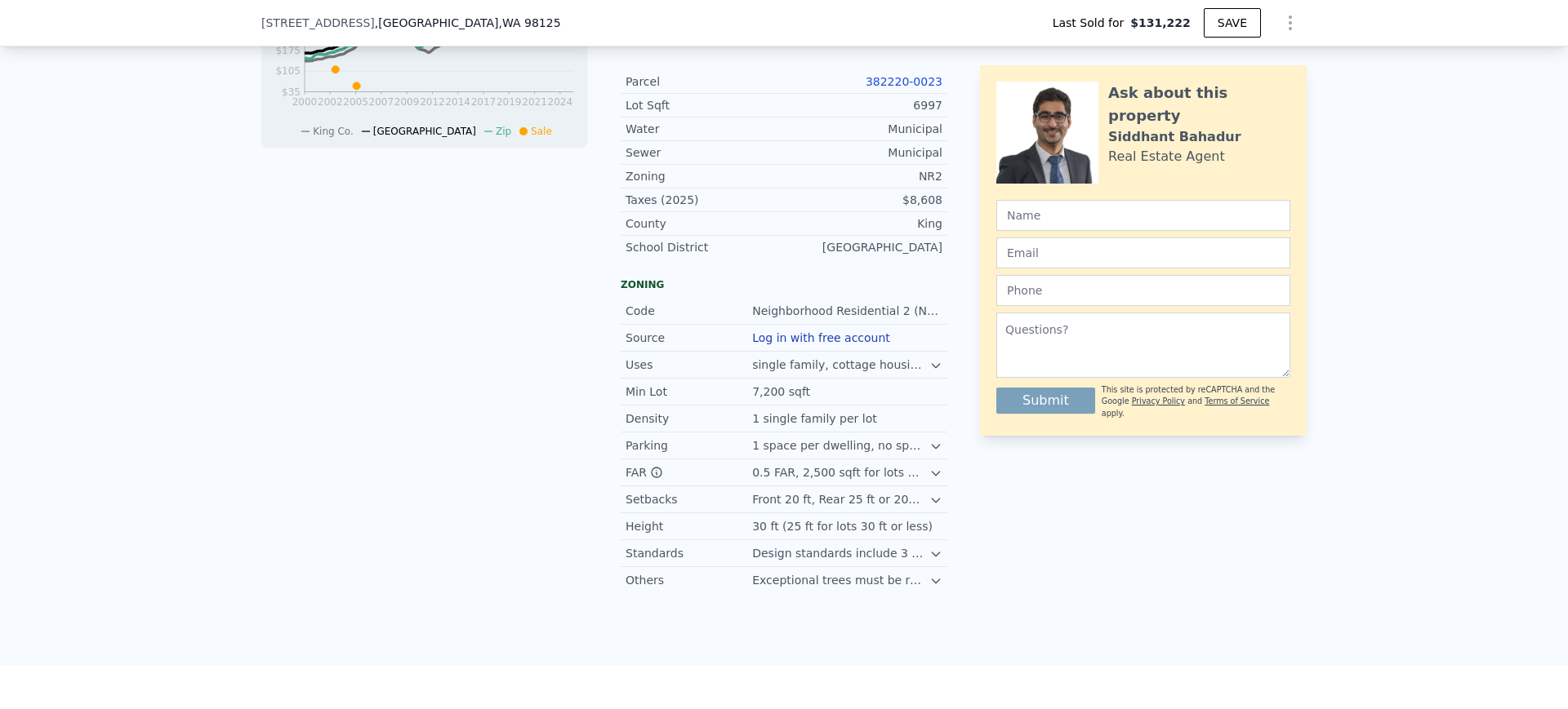
scroll to position [607, 0]
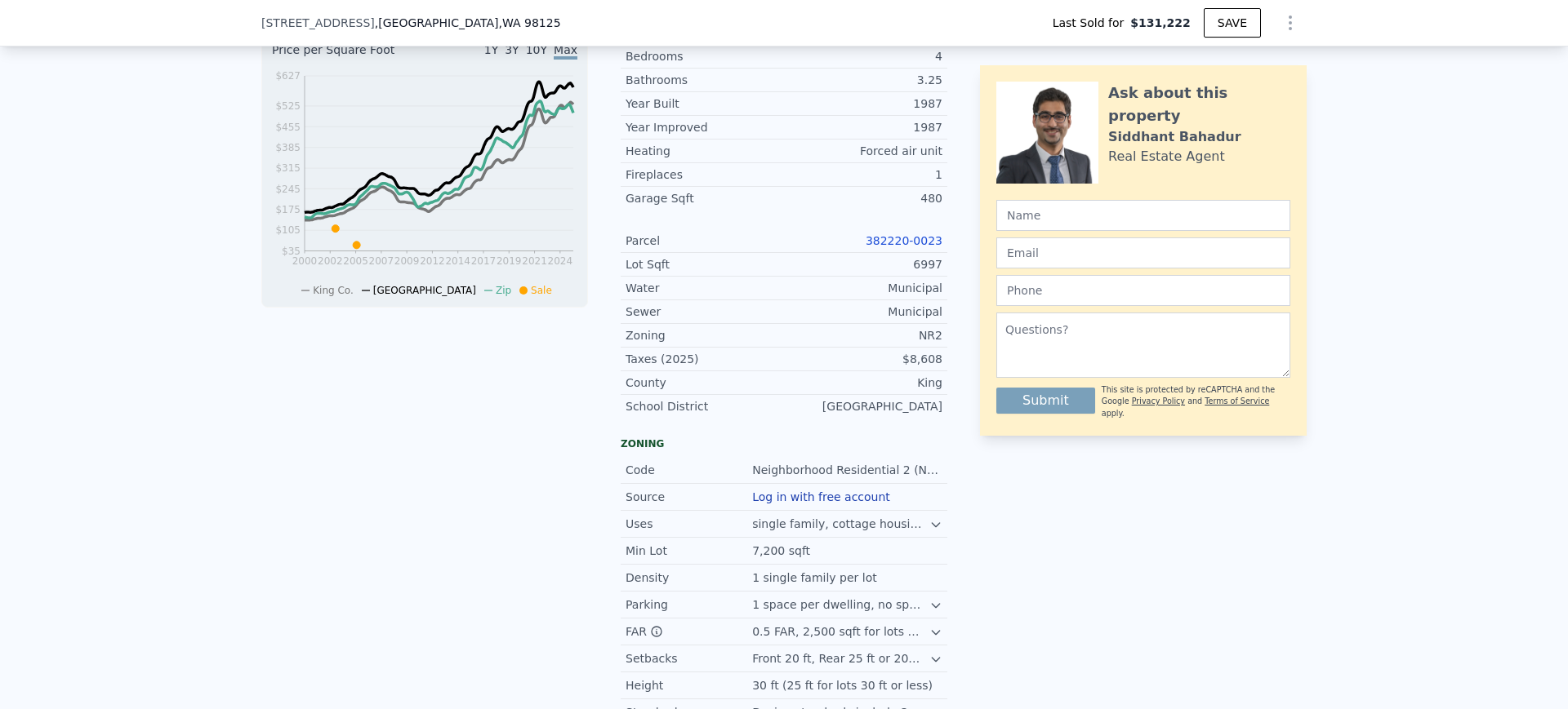
click at [902, 247] on link "382220-0023" at bounding box center [904, 241] width 77 height 13
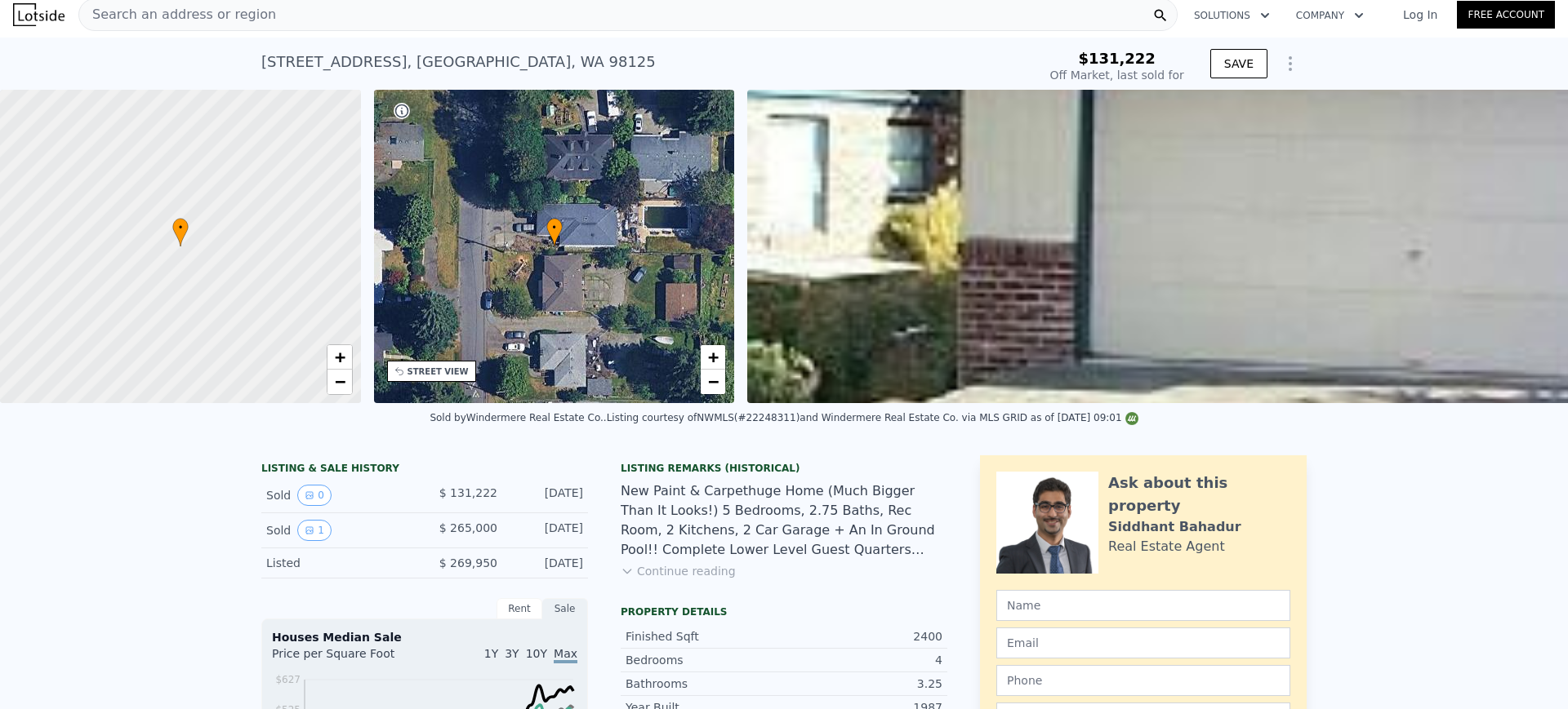
scroll to position [0, 0]
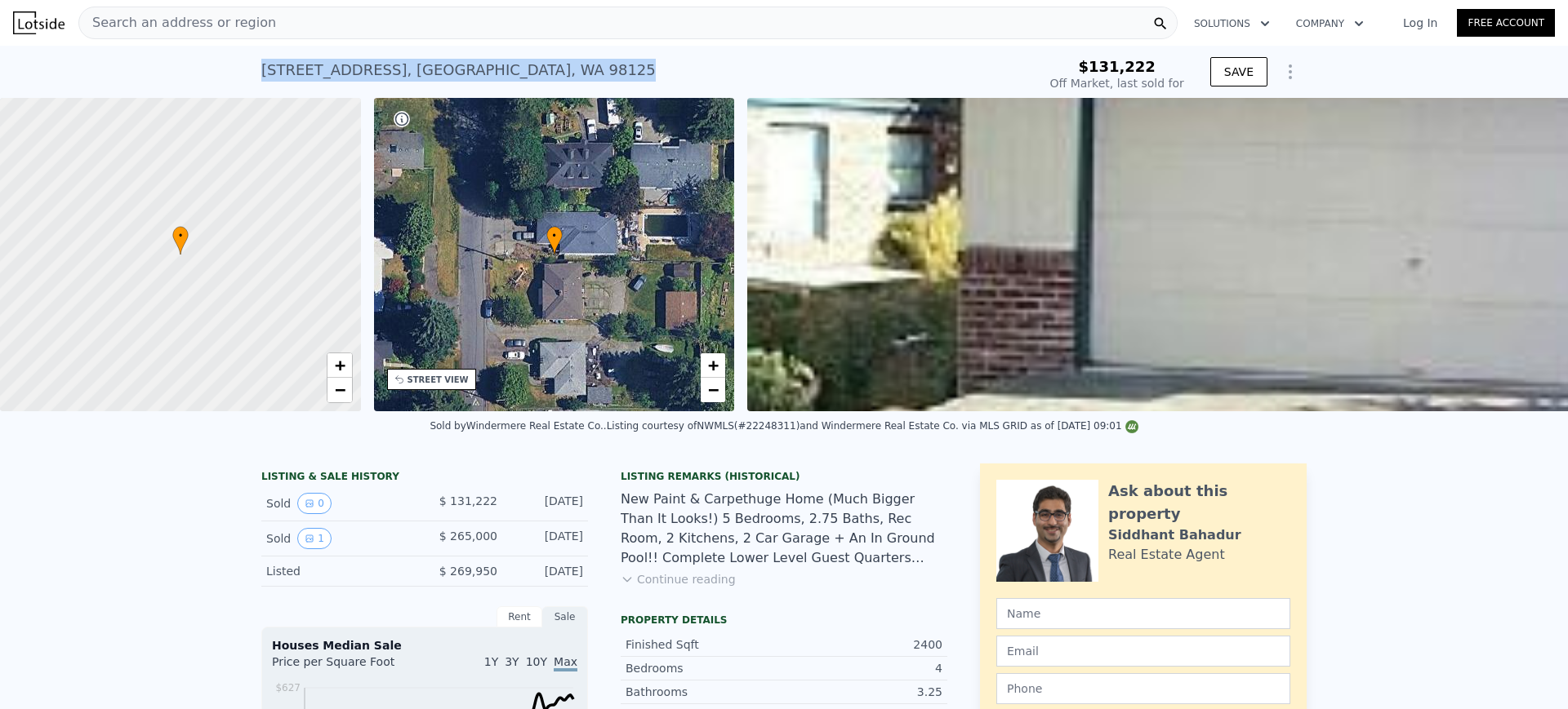
drag, startPoint x: 559, startPoint y: 85, endPoint x: 252, endPoint y: 74, distance: 307.2
click at [261, 72] on div "[STREET_ADDRESS] Sold [DATE] for $131,222" at bounding box center [646, 75] width 769 height 46
